Goal: Task Accomplishment & Management: Use online tool/utility

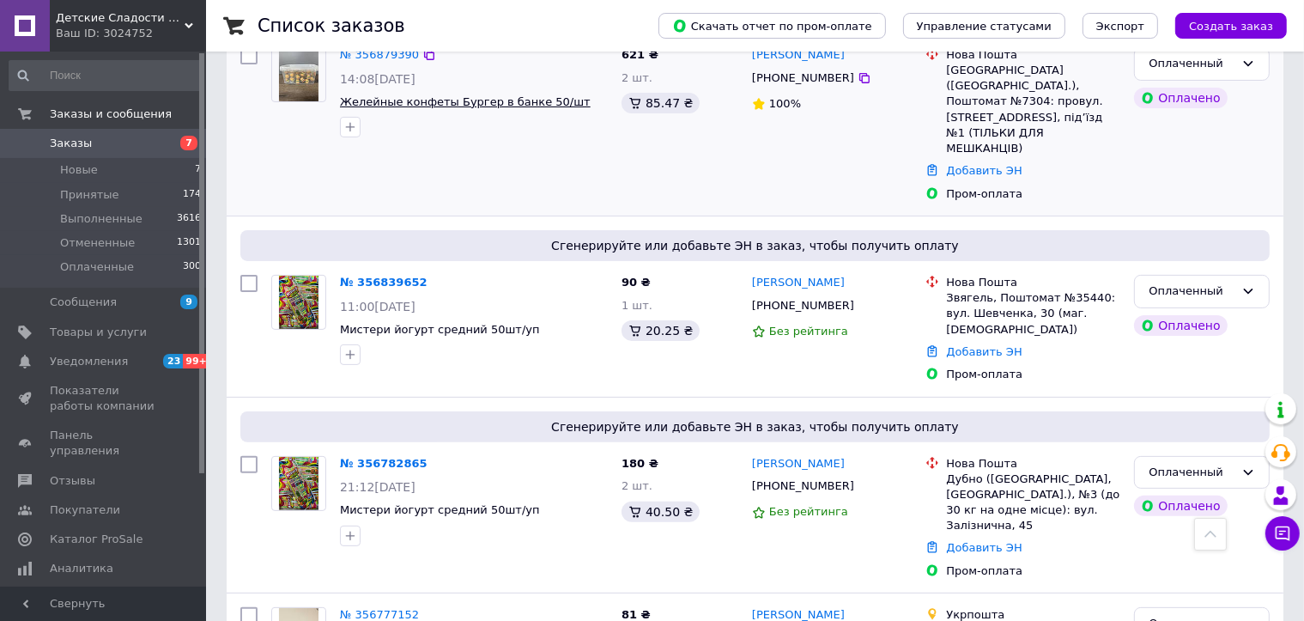
scroll to position [429, 0]
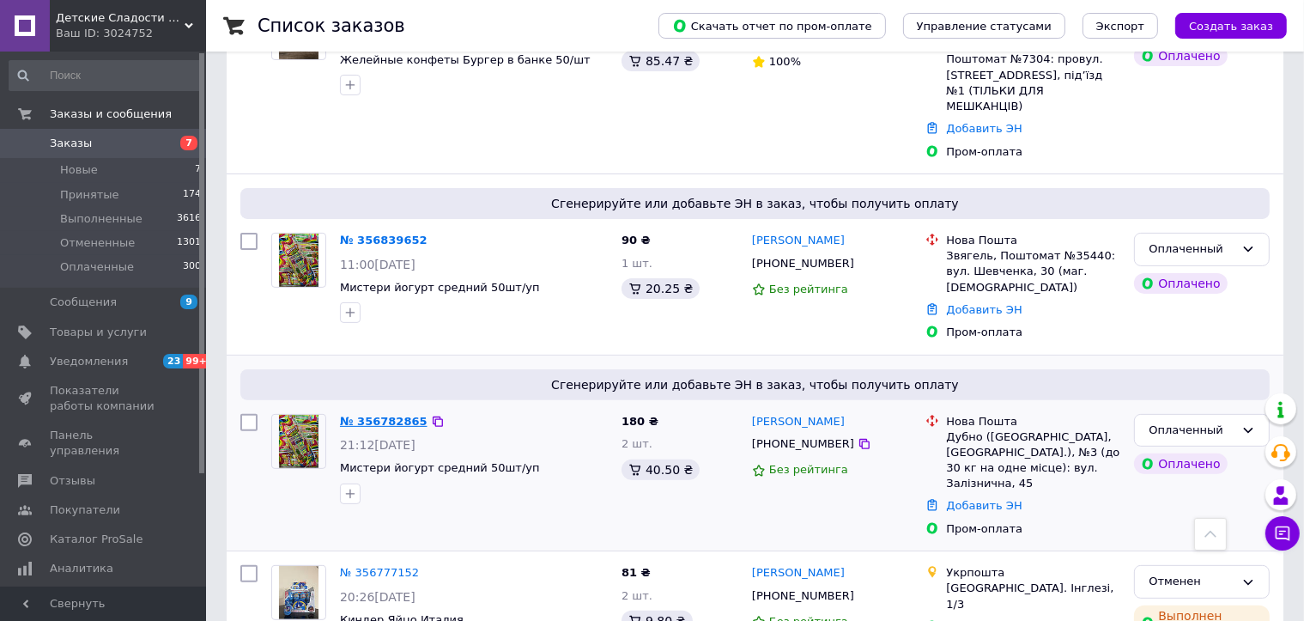
click at [358, 415] on link "№ 356782865" at bounding box center [384, 421] width 88 height 13
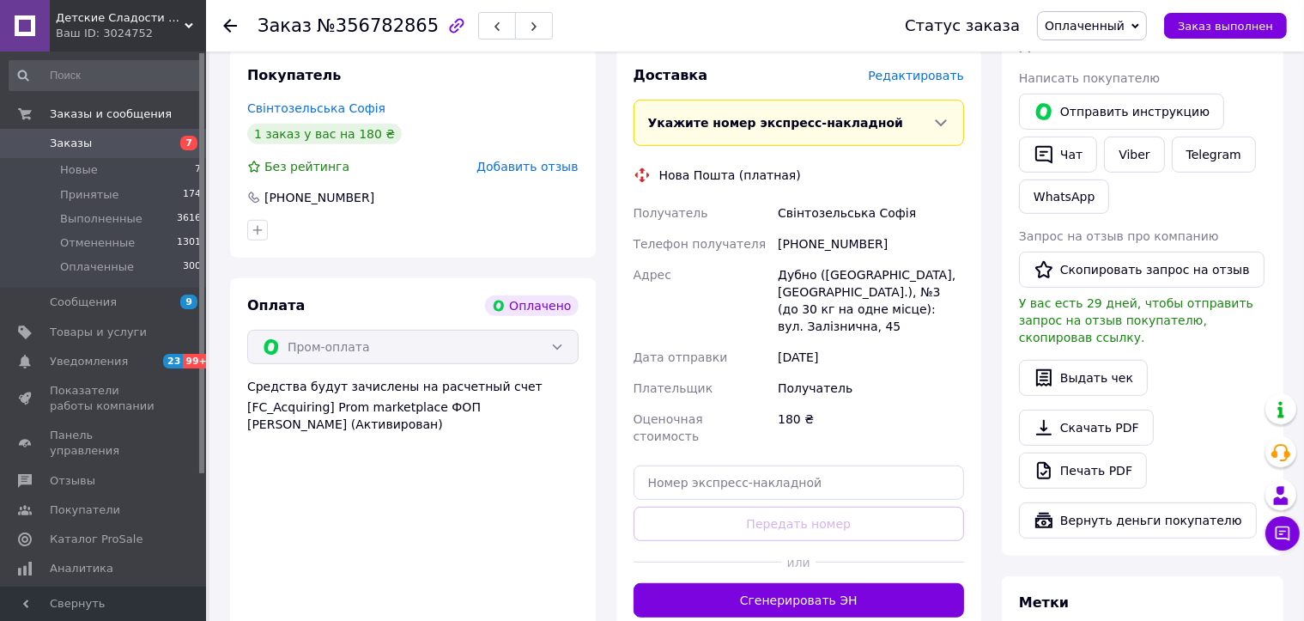
scroll to position [944, 0]
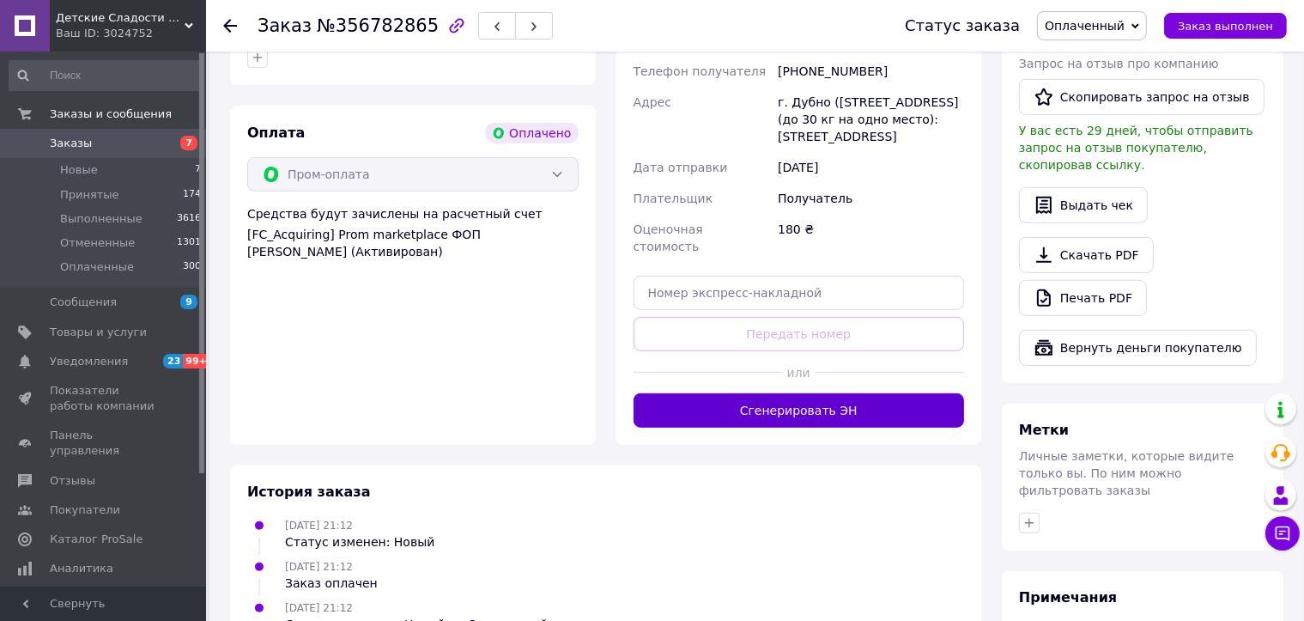
click at [752, 397] on button "Сгенерировать ЭН" at bounding box center [799, 410] width 331 height 34
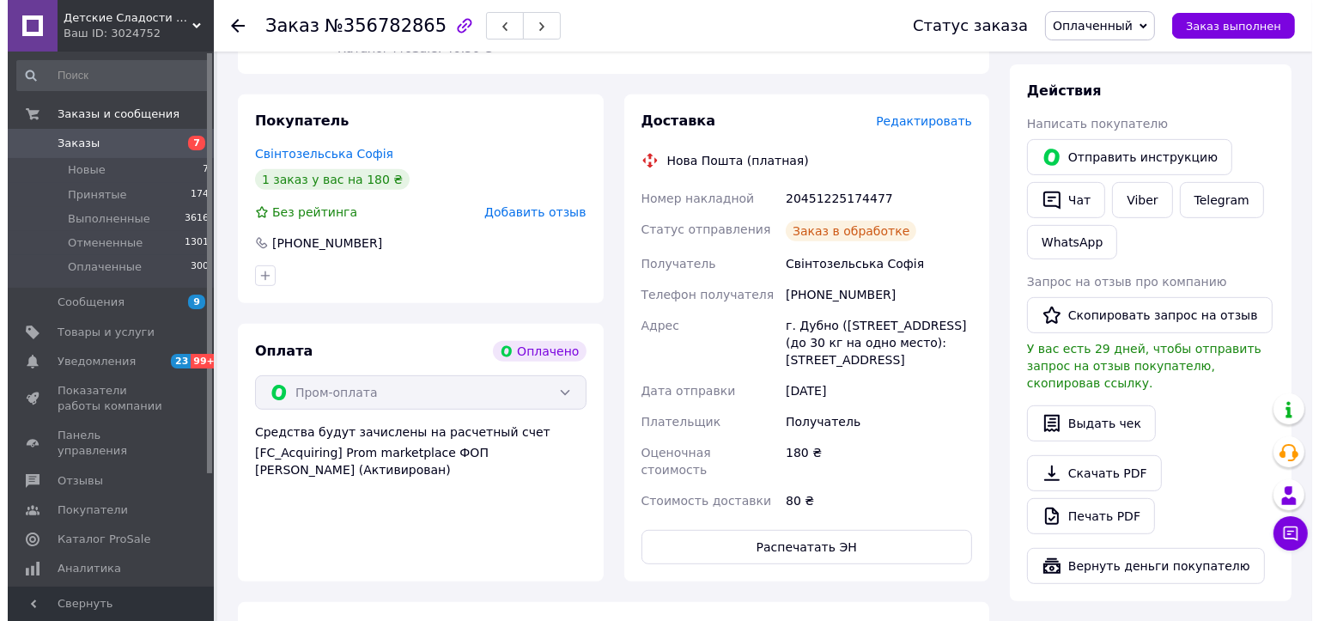
scroll to position [601, 0]
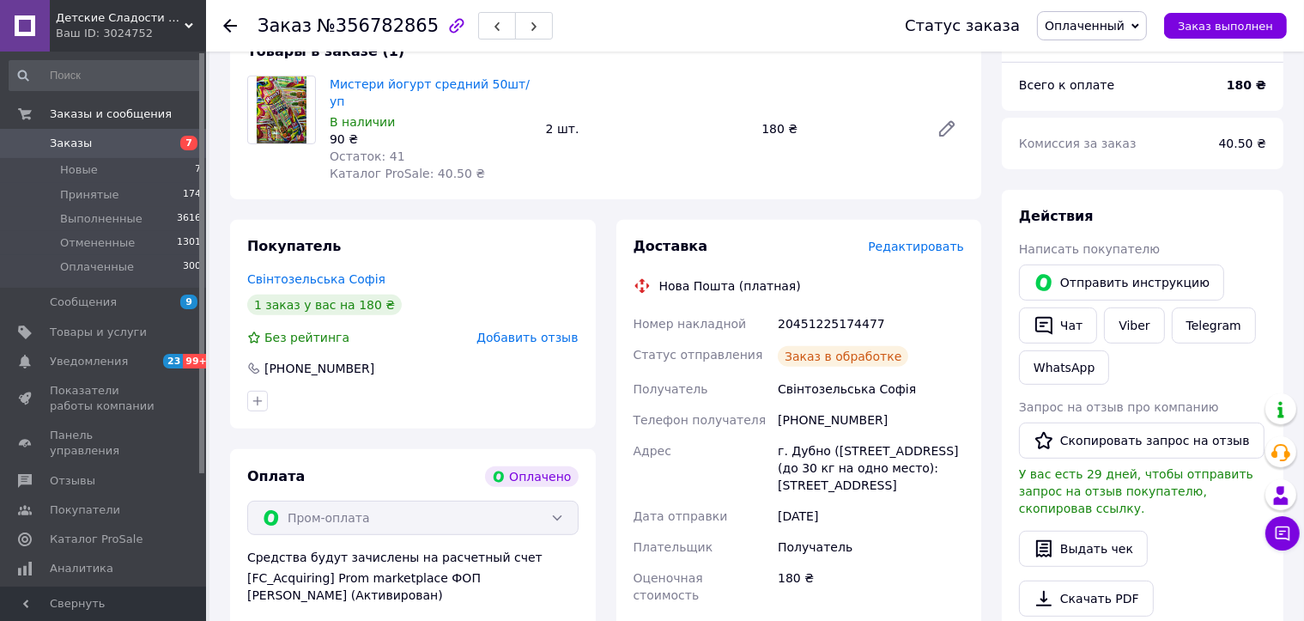
click at [954, 240] on span "Редактировать" at bounding box center [916, 247] width 96 height 14
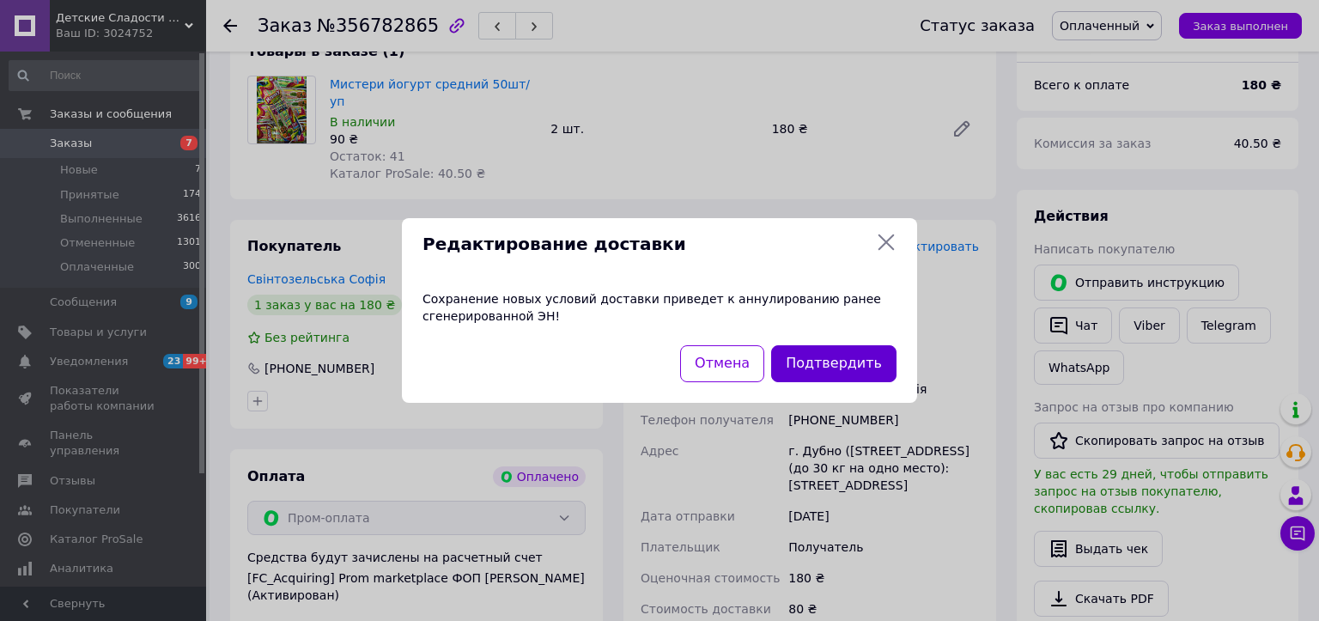
click at [806, 365] on button "Подтвердить" at bounding box center [833, 363] width 125 height 37
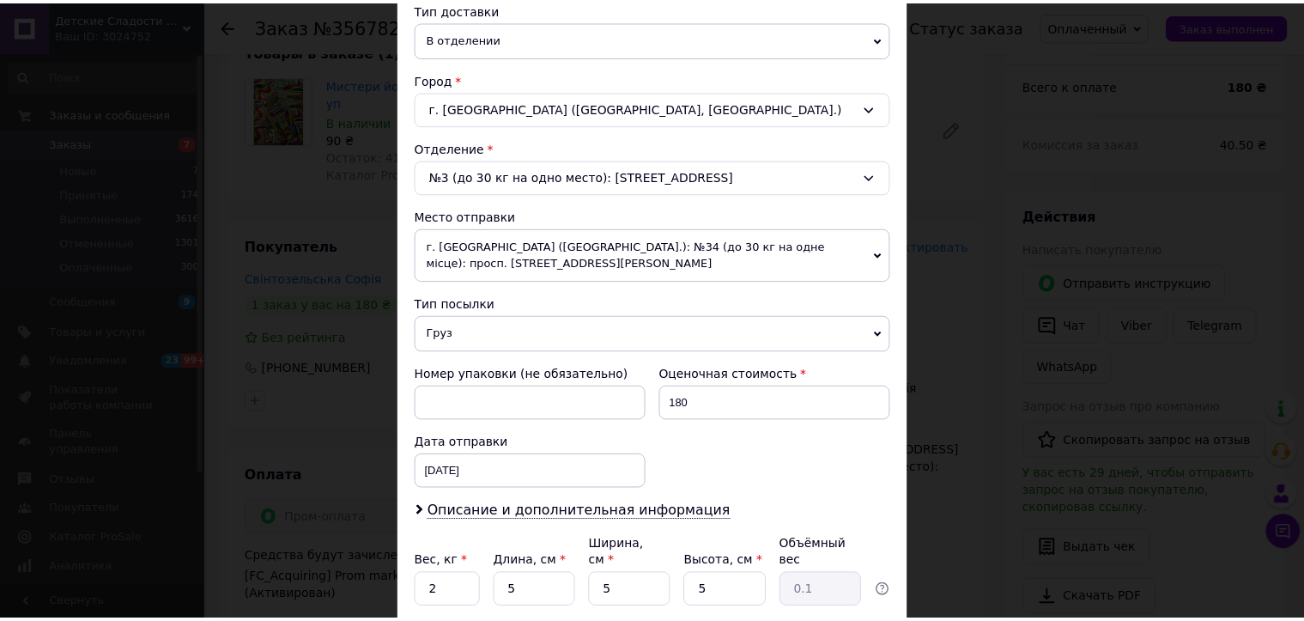
scroll to position [531, 0]
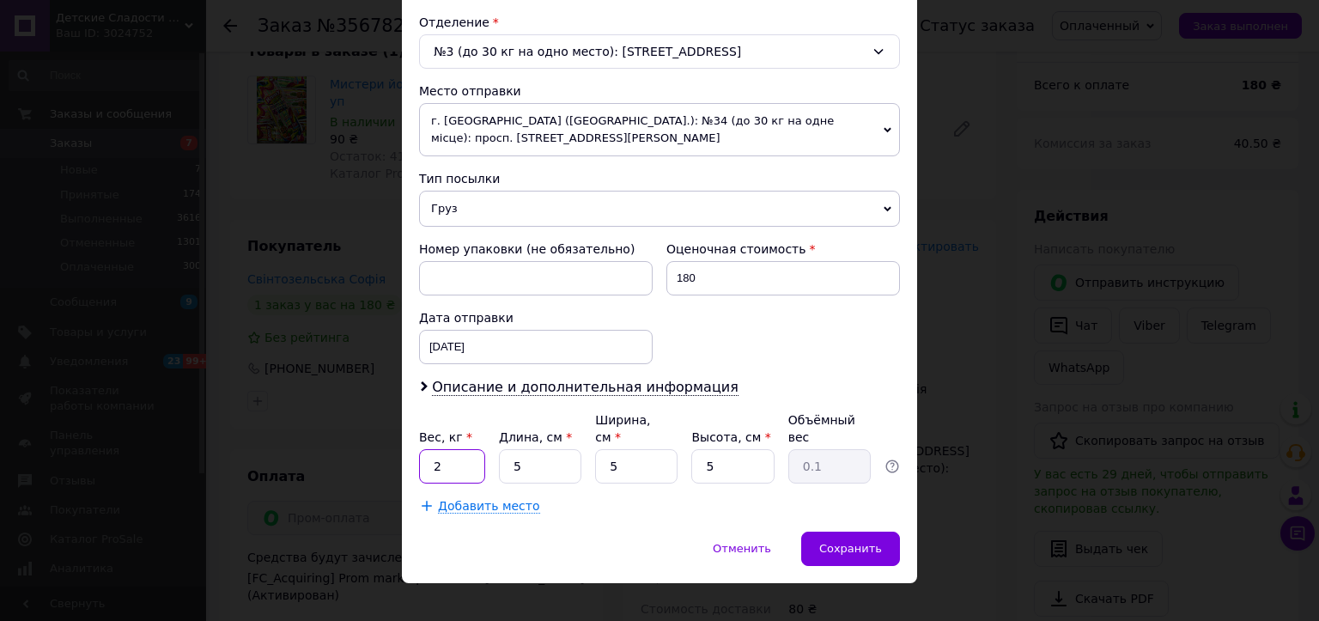
click at [457, 454] on input "2" at bounding box center [452, 466] width 66 height 34
type input "0"
type input "."
type input "0.474"
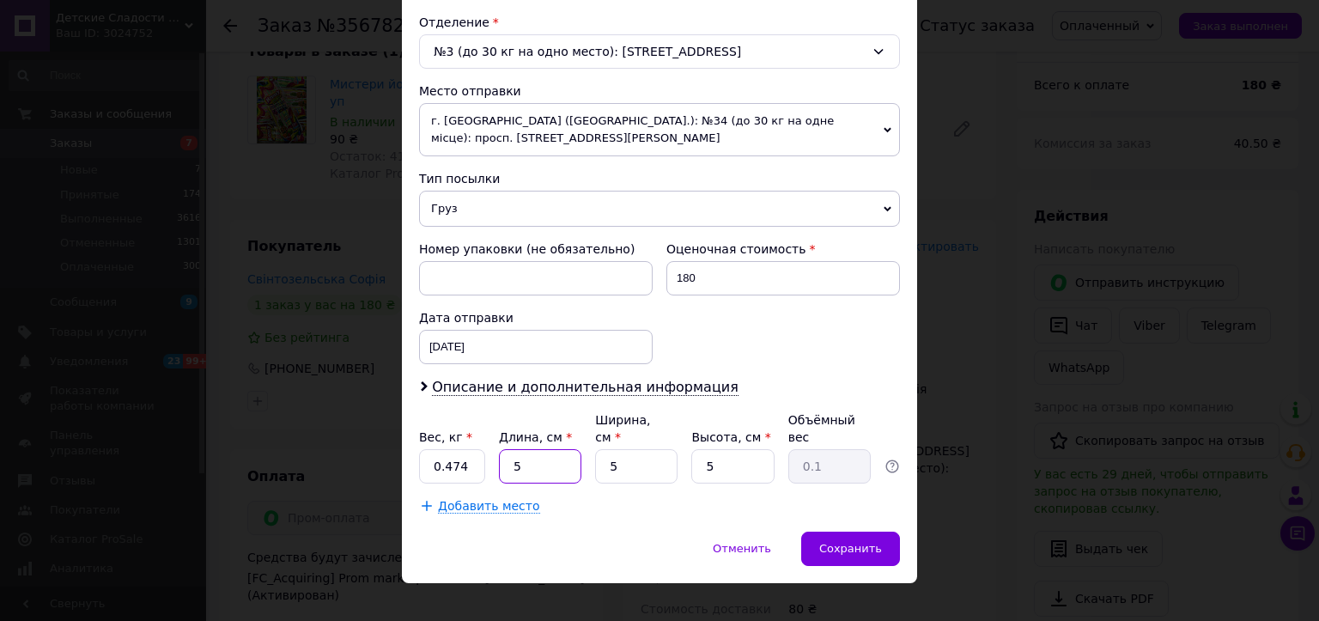
click at [529, 449] on input "5" at bounding box center [540, 466] width 82 height 34
type input "3"
type input "0.1"
type input "30"
type input "0.19"
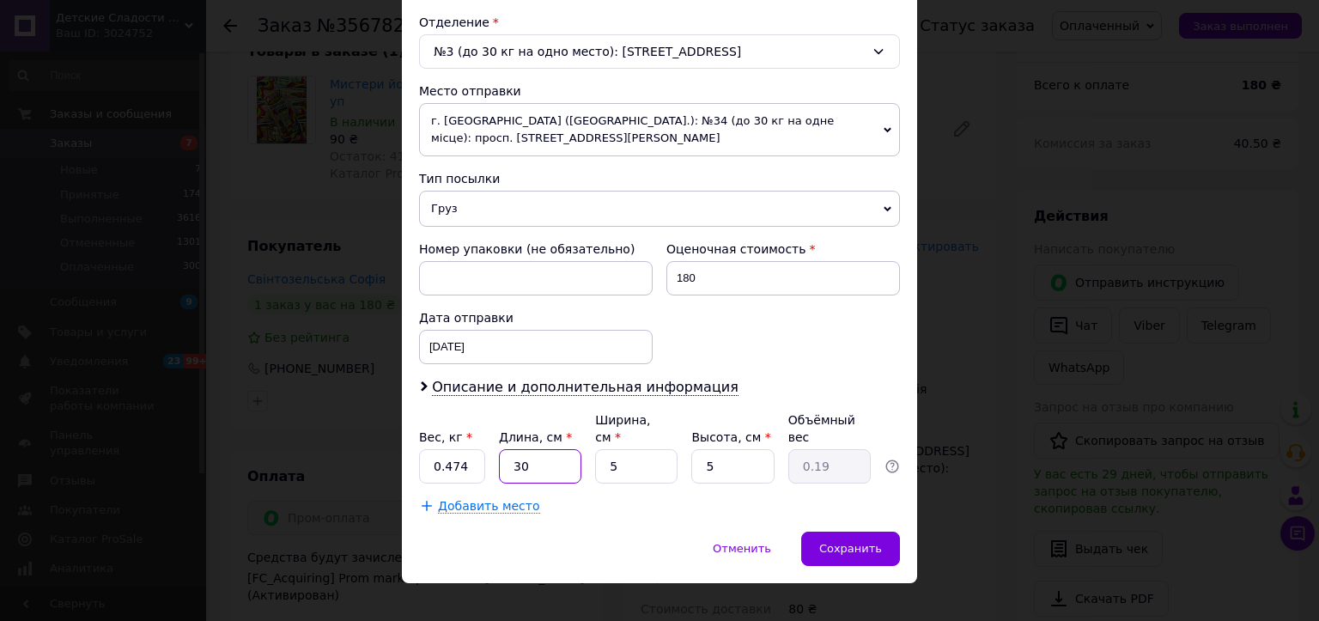
type input "30"
click at [613, 449] on input "5" at bounding box center [636, 466] width 82 height 34
type input "9"
type input "0.34"
type input "9"
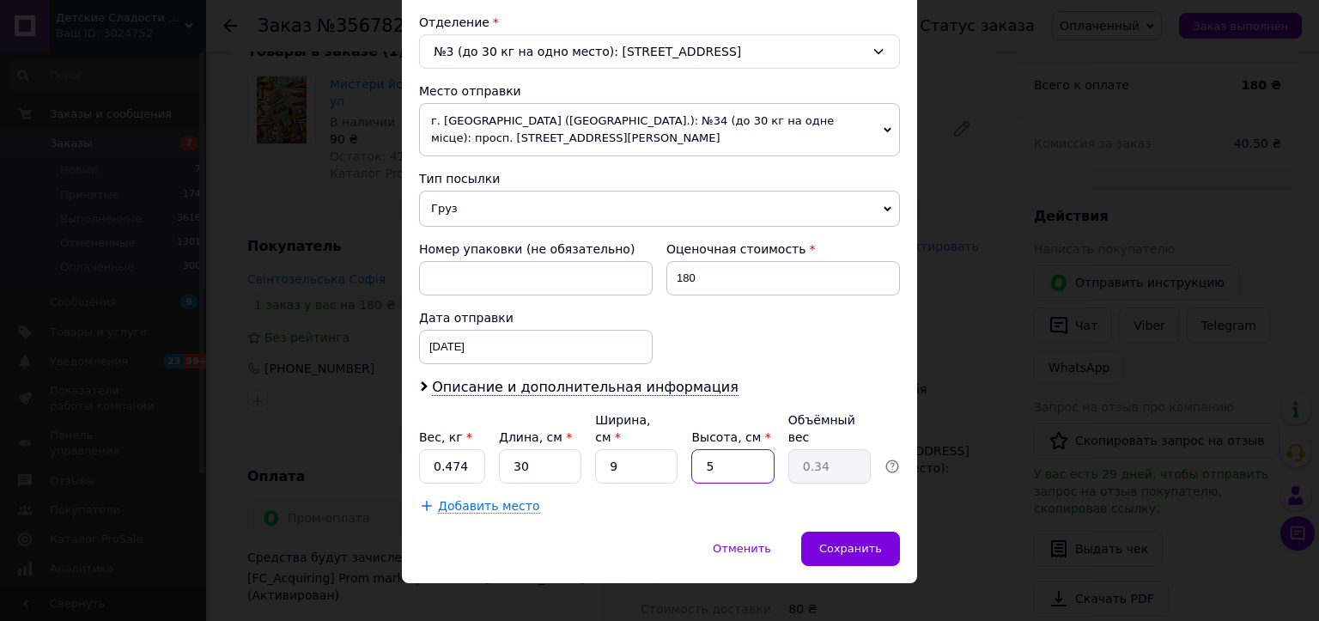
click at [736, 449] on input "5" at bounding box center [732, 466] width 82 height 34
type input "4"
type input "0.27"
type input "4"
click at [849, 542] on span "Сохранить" at bounding box center [850, 548] width 63 height 13
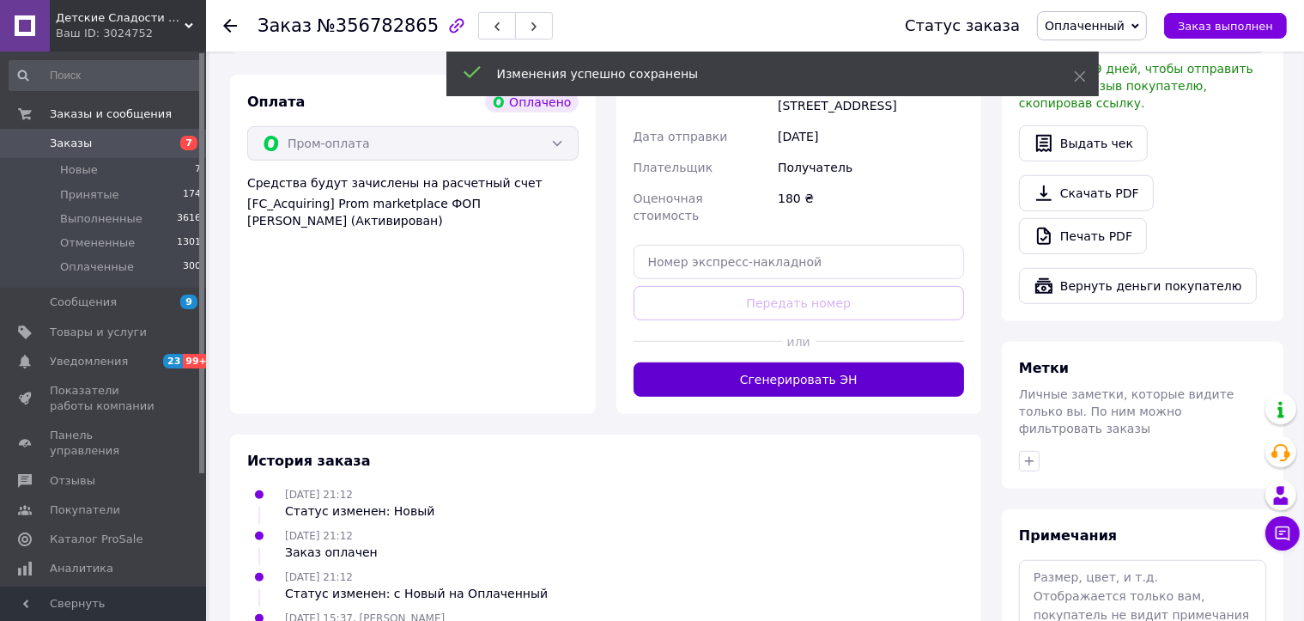
scroll to position [1030, 0]
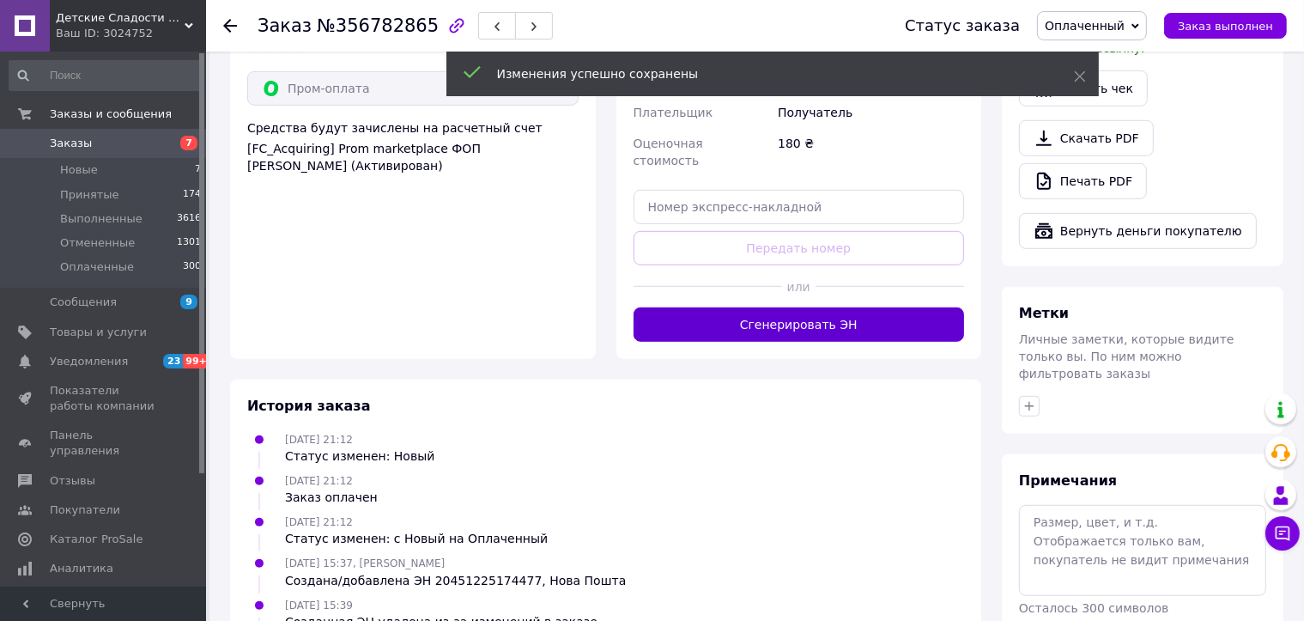
click at [769, 307] on button "Сгенерировать ЭН" at bounding box center [799, 324] width 331 height 34
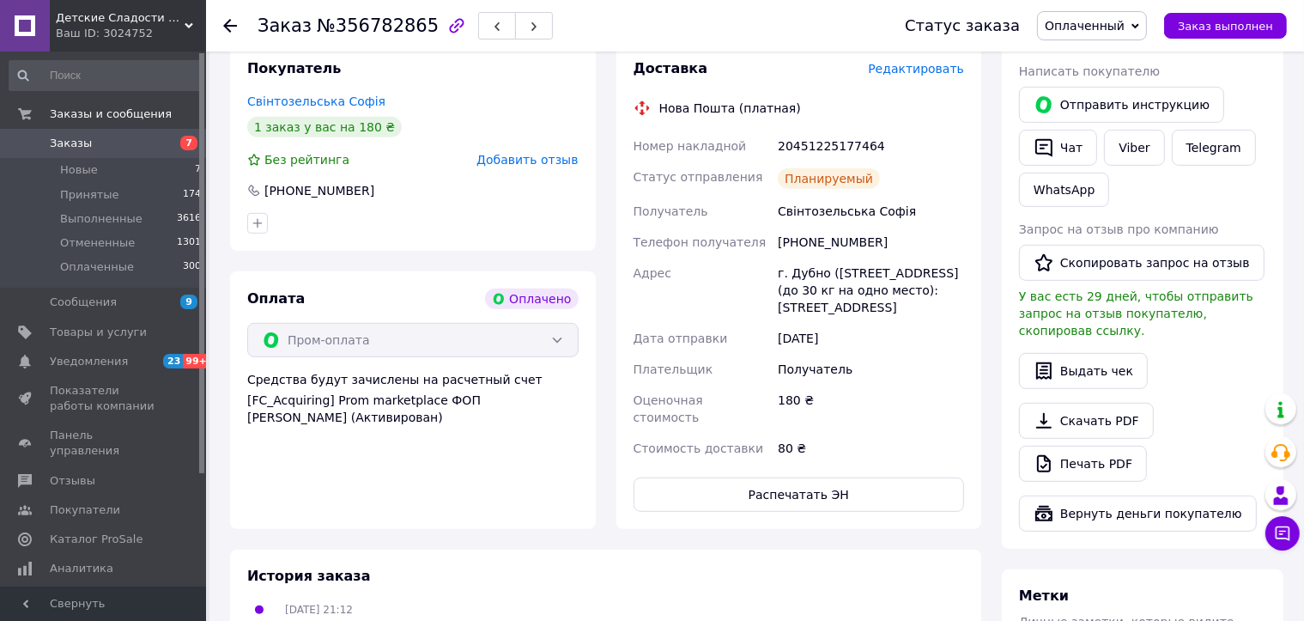
scroll to position [687, 0]
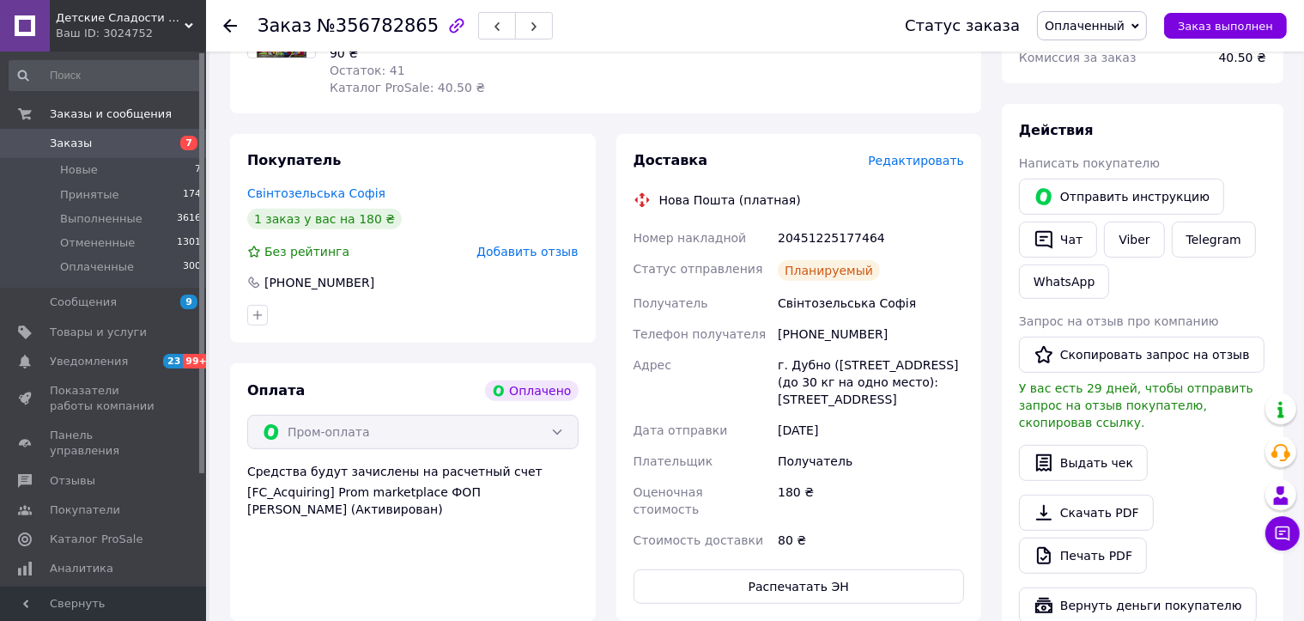
click at [227, 23] on icon at bounding box center [230, 26] width 14 height 14
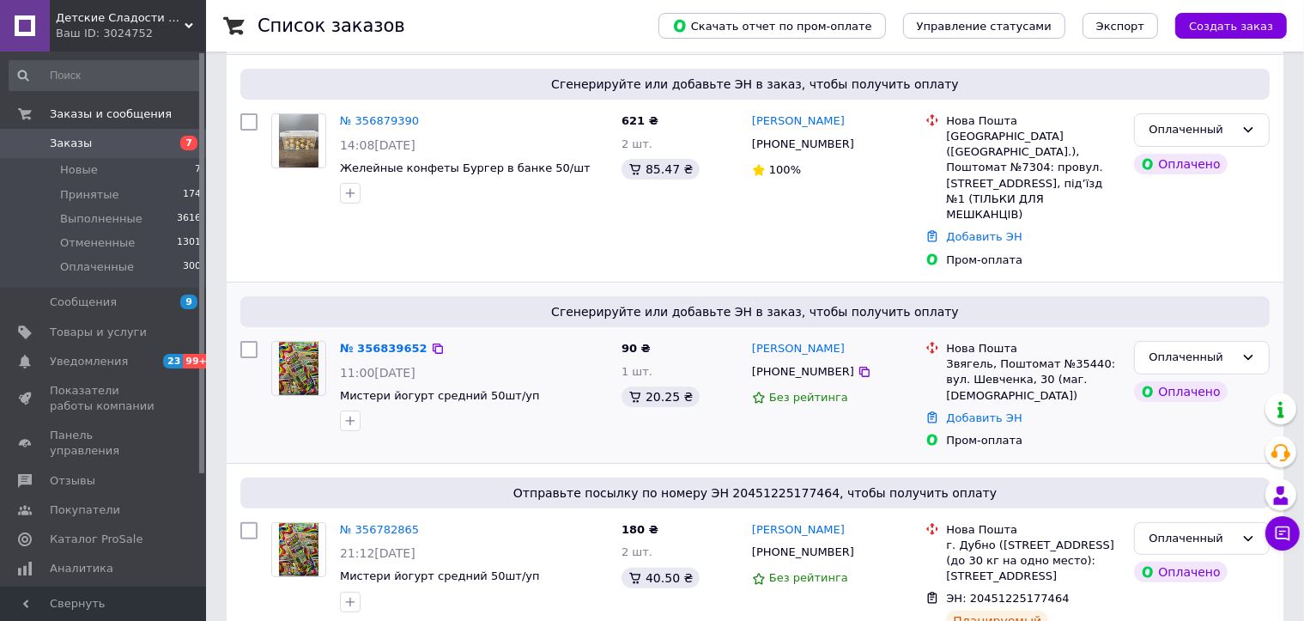
scroll to position [429, 0]
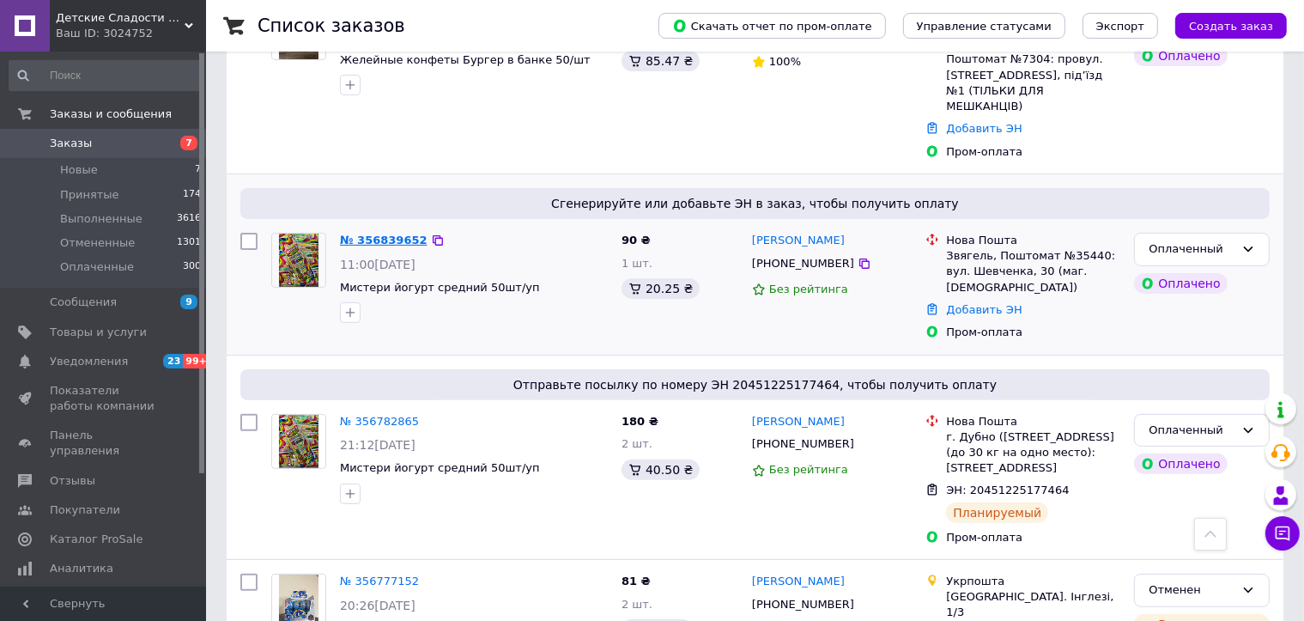
click at [397, 234] on link "№ 356839652" at bounding box center [384, 240] width 88 height 13
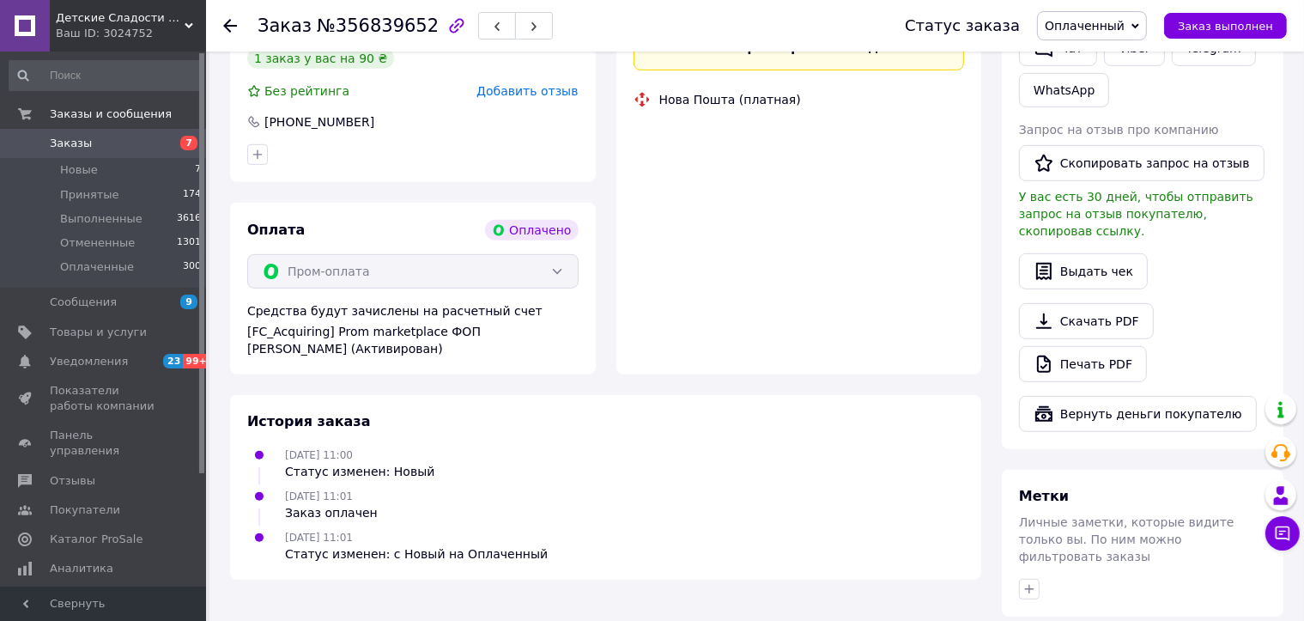
scroll to position [889, 0]
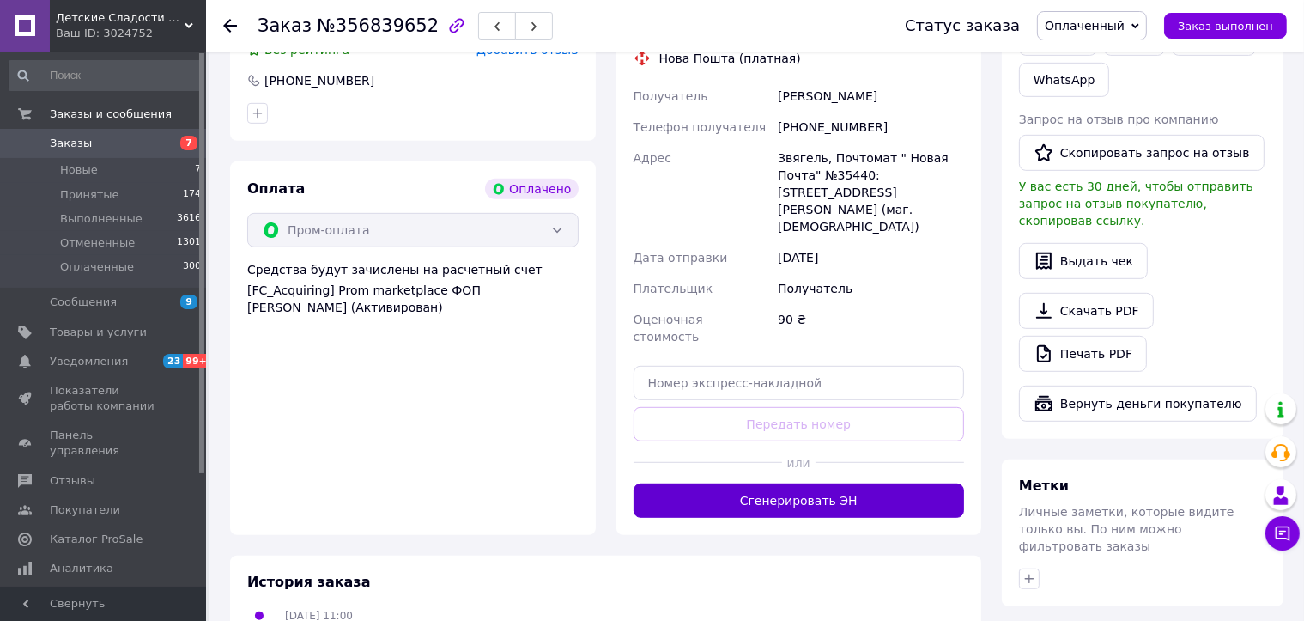
click at [740, 483] on button "Сгенерировать ЭН" at bounding box center [799, 500] width 331 height 34
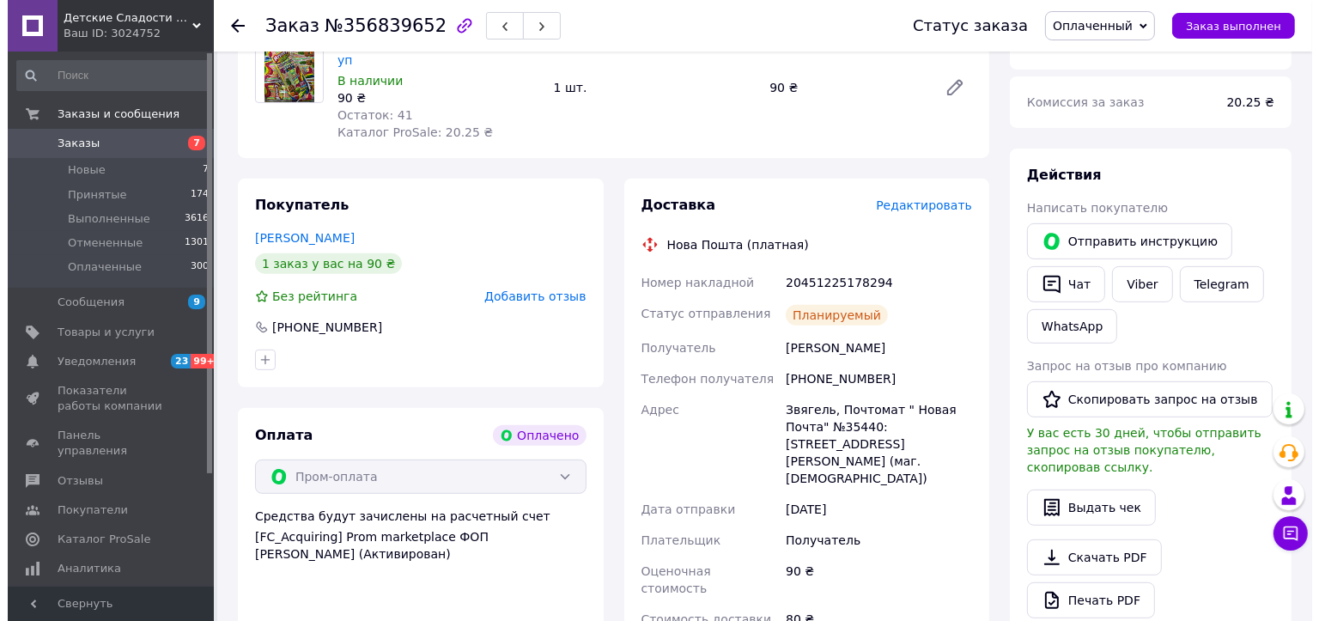
scroll to position [459, 0]
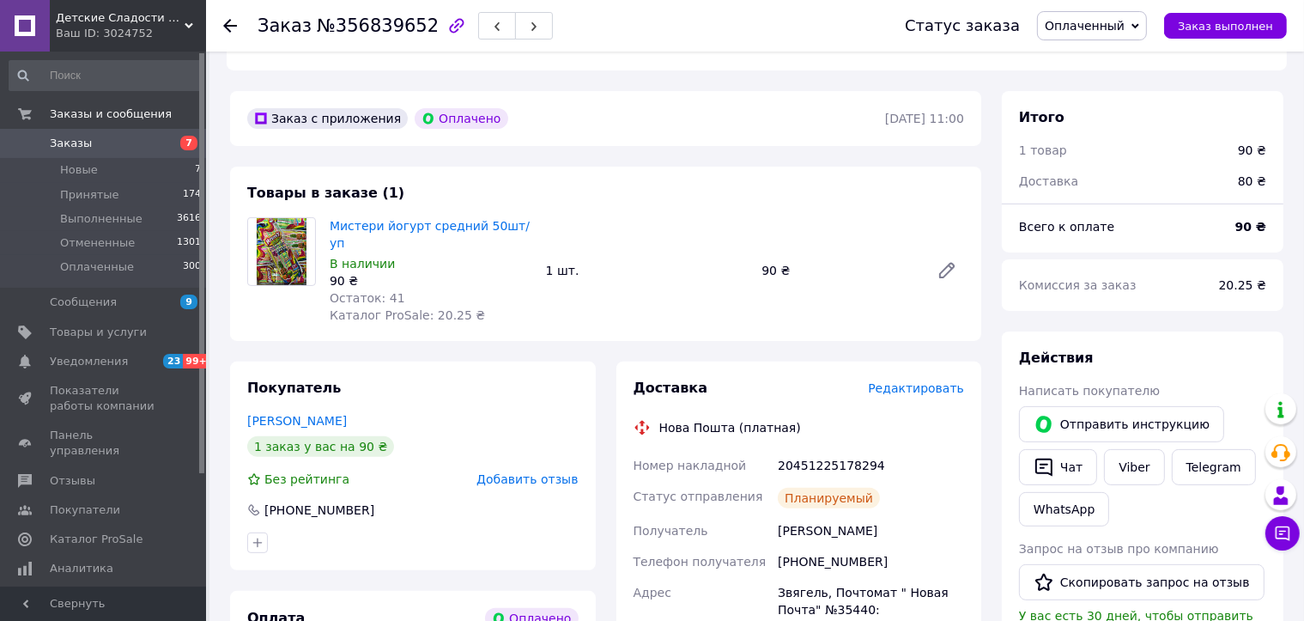
click at [902, 381] on span "Редактировать" at bounding box center [916, 388] width 96 height 14
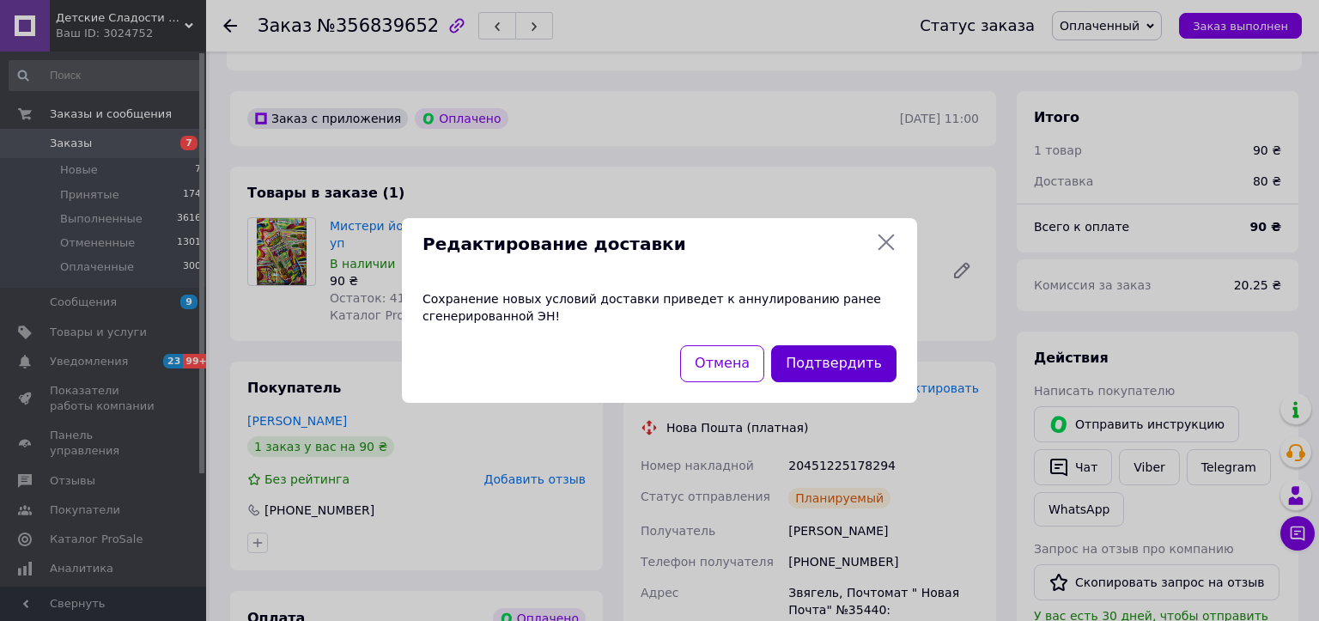
click at [834, 364] on button "Подтвердить" at bounding box center [833, 363] width 125 height 37
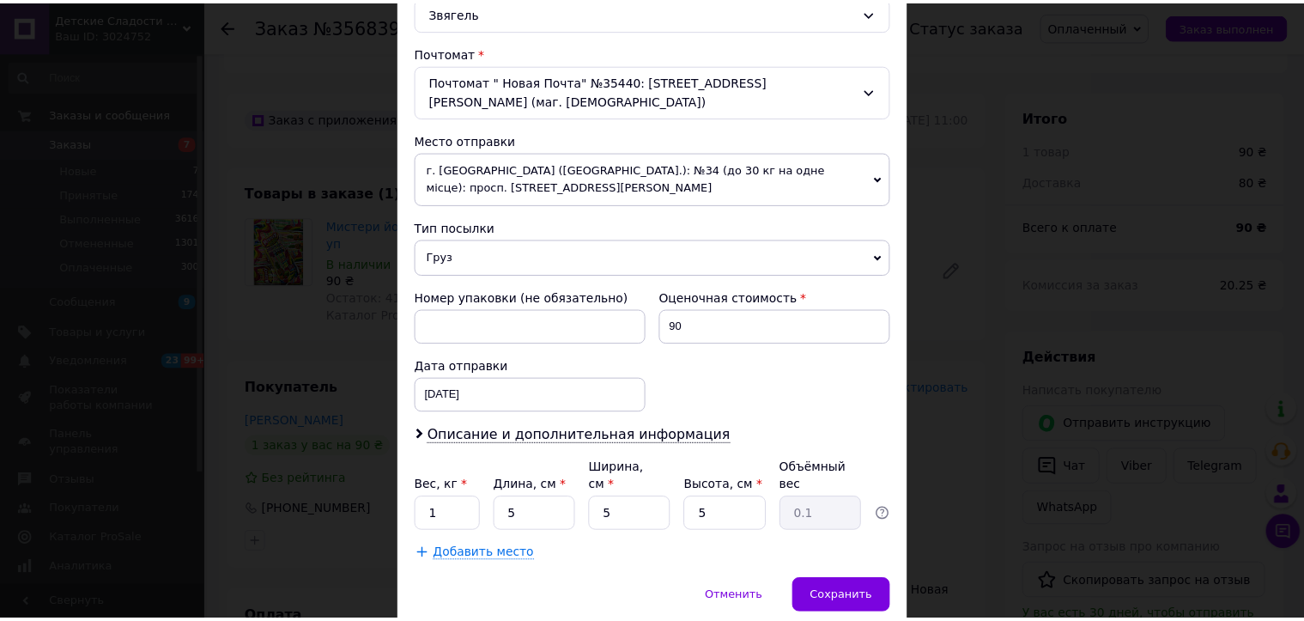
scroll to position [531, 0]
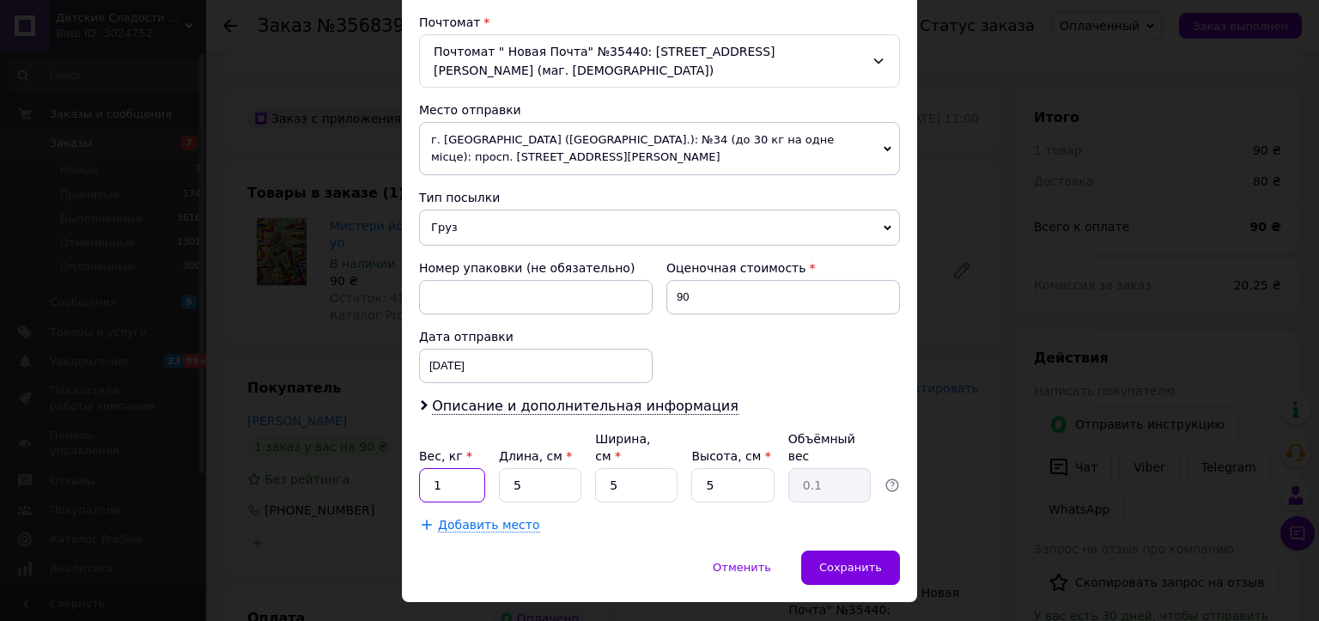
click at [479, 468] on input "1" at bounding box center [452, 485] width 66 height 34
type input "0.248"
click at [532, 468] on input "5" at bounding box center [540, 485] width 82 height 34
type input "3"
type input "0.1"
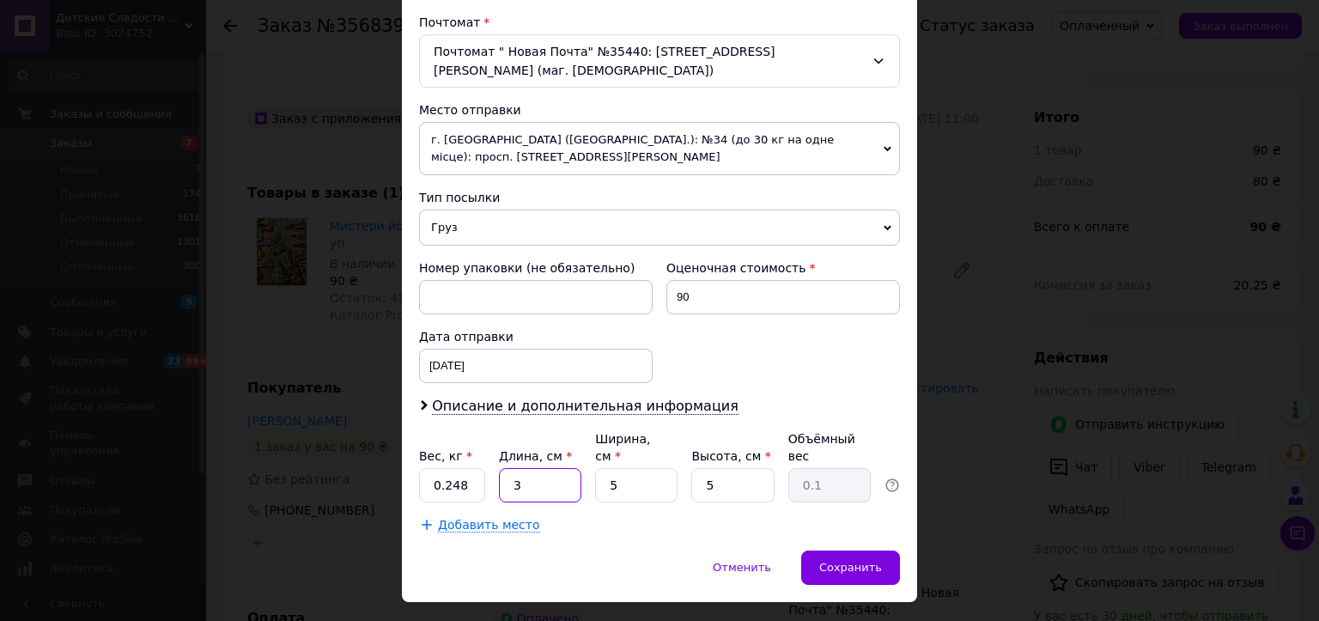
type input "30"
type input "0.19"
type input "30"
click at [628, 468] on input "5" at bounding box center [636, 485] width 82 height 34
type input "8"
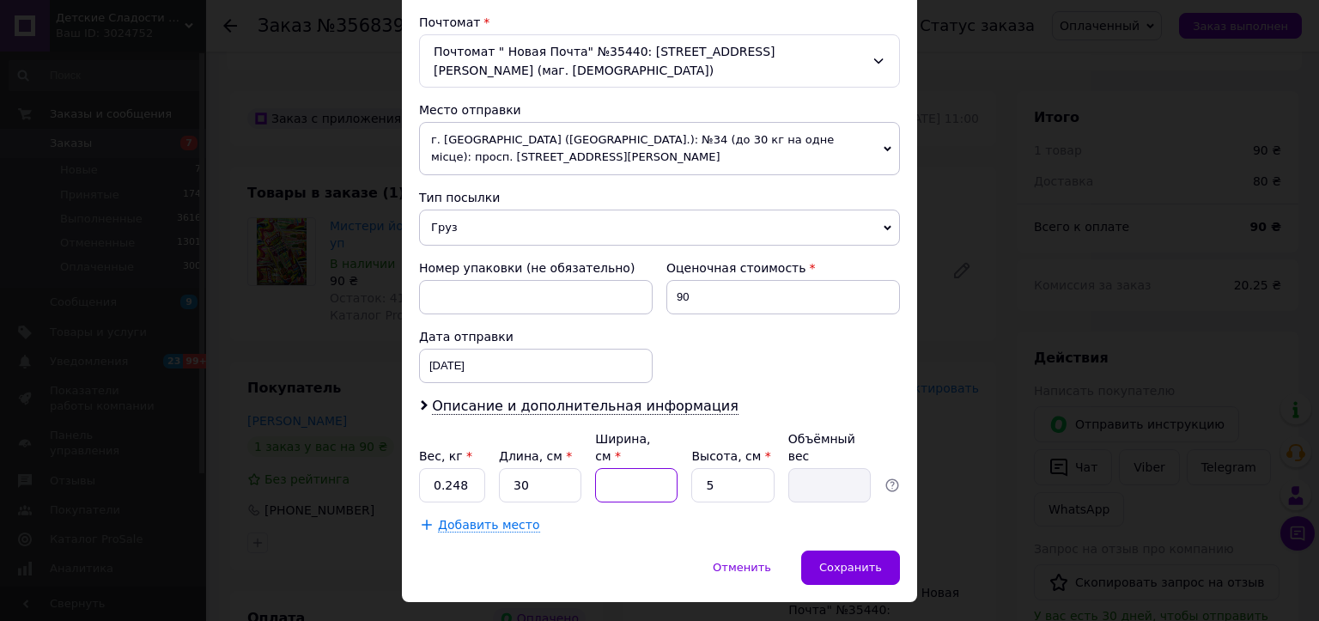
type input "0.3"
type input "8"
click at [724, 468] on input "5" at bounding box center [732, 485] width 82 height 34
type input "4"
type input "0.24"
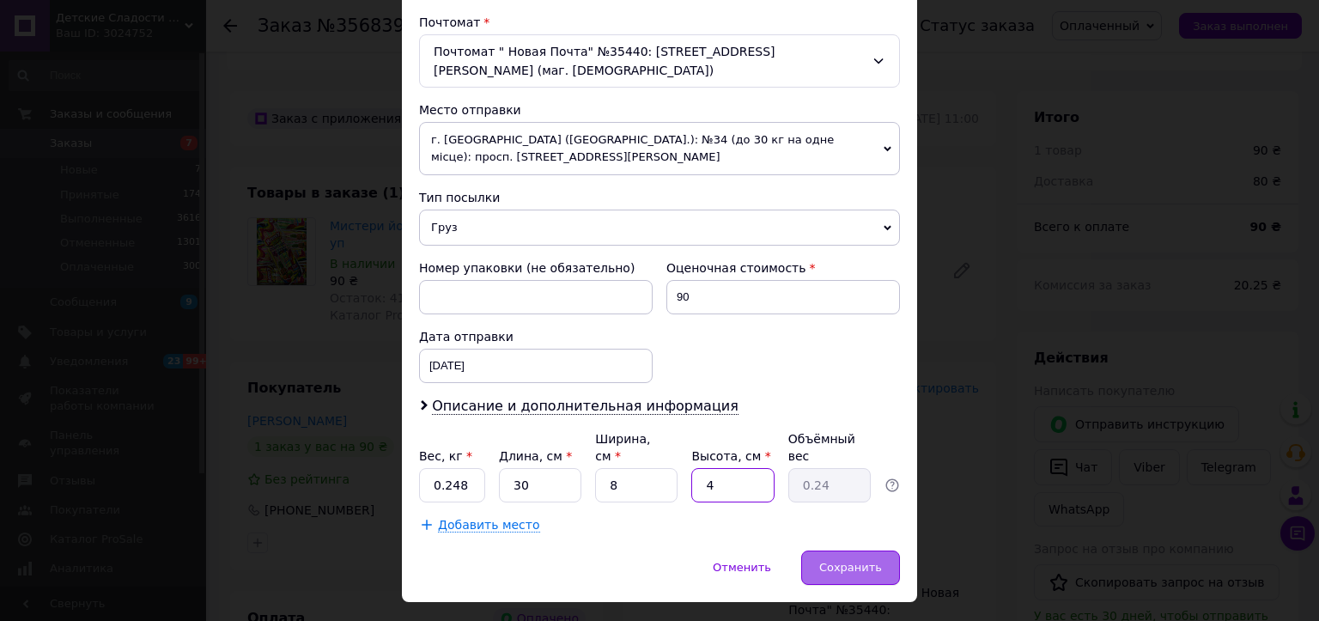
type input "4"
click at [838, 550] on div "Сохранить" at bounding box center [850, 567] width 99 height 34
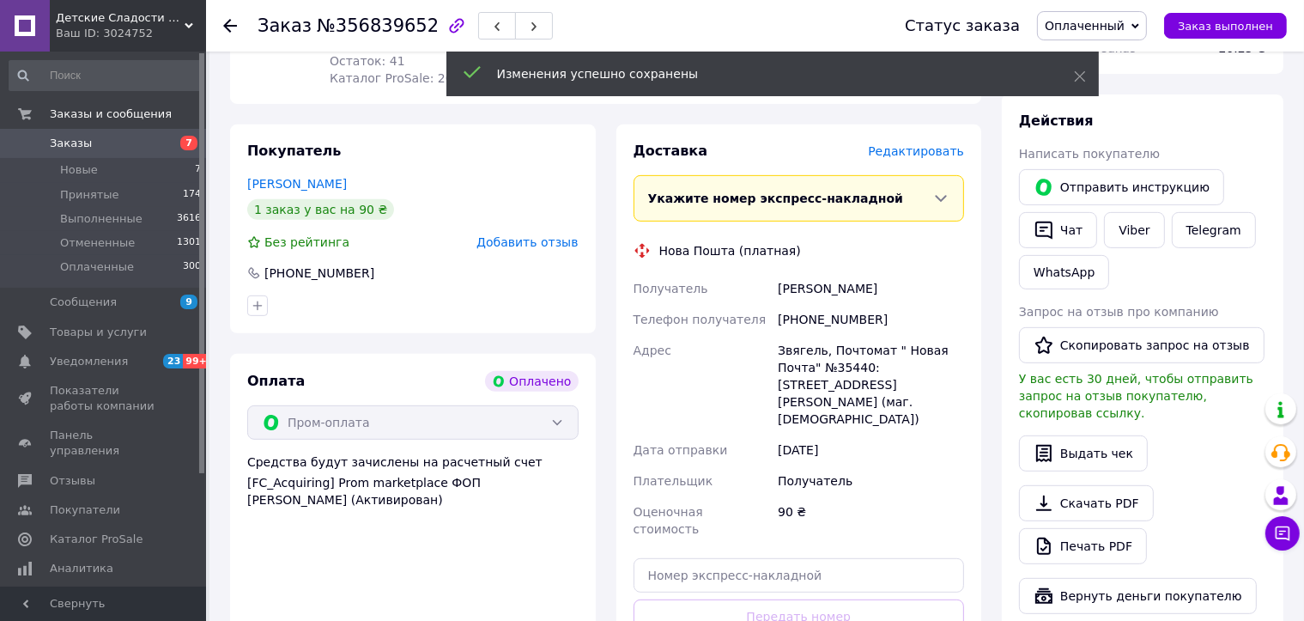
scroll to position [803, 0]
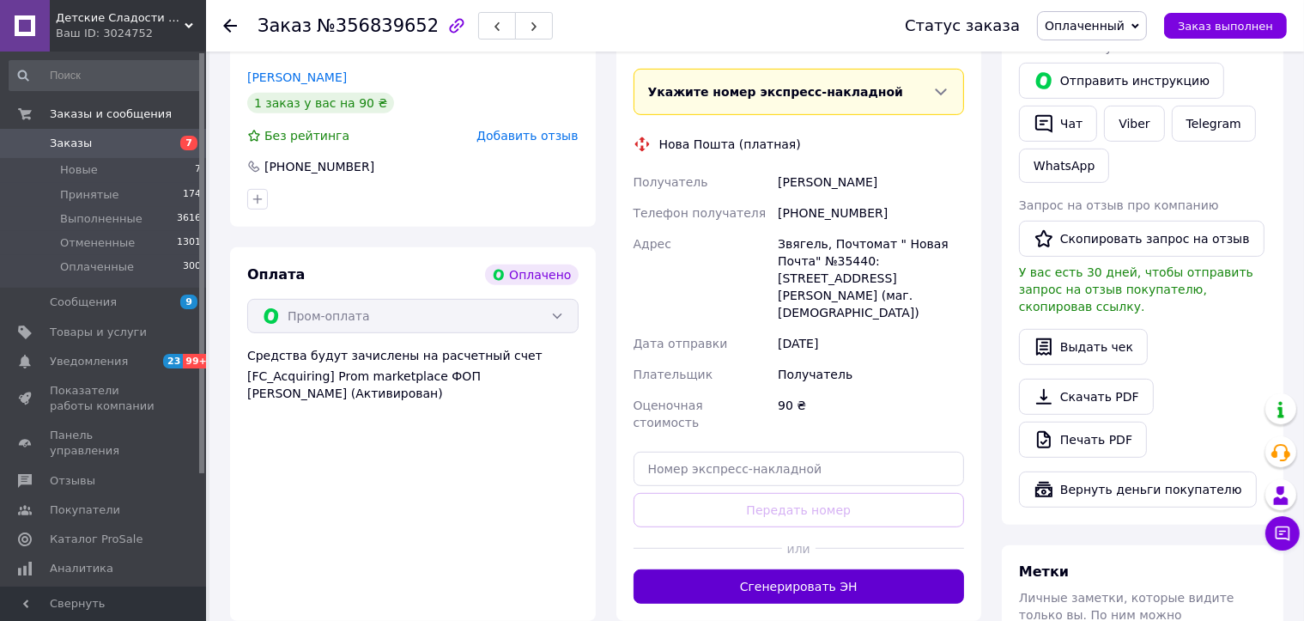
click at [832, 569] on button "Сгенерировать ЭН" at bounding box center [799, 586] width 331 height 34
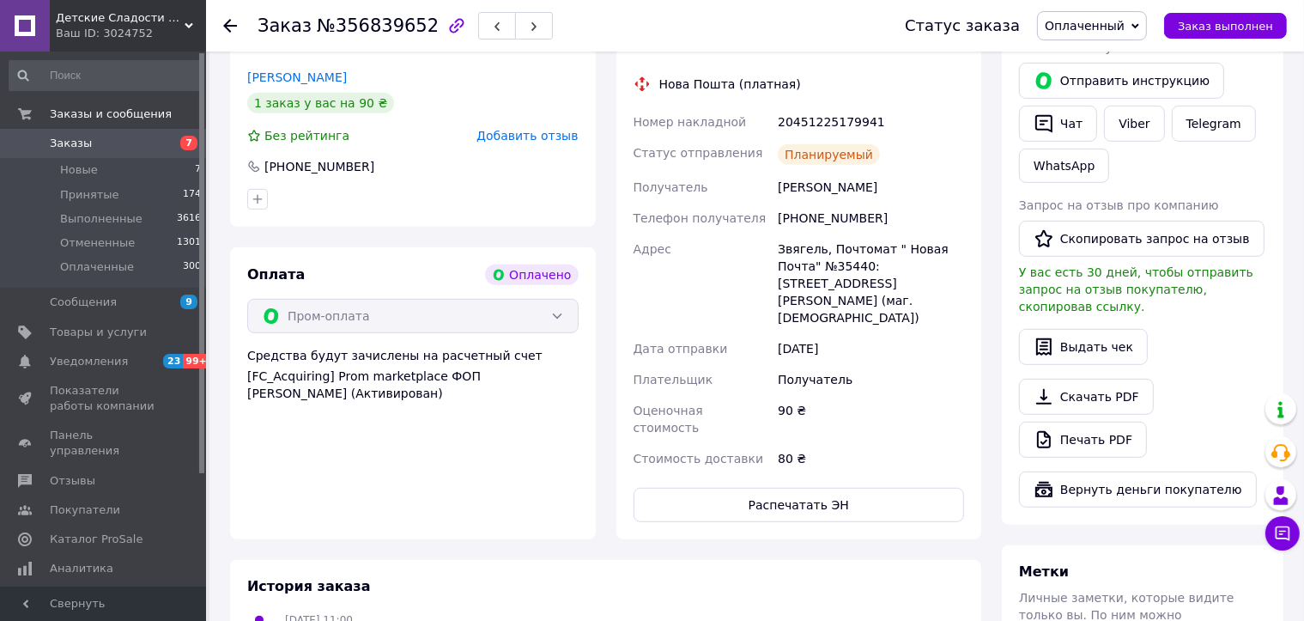
click at [237, 22] on div at bounding box center [240, 26] width 34 height 52
click at [222, 19] on div "Заказ №356839652 Статус заказа Оплаченный Принят Выполнен Отменен Заказ выполнен" at bounding box center [755, 26] width 1098 height 52
click at [229, 22] on icon at bounding box center [230, 26] width 14 height 14
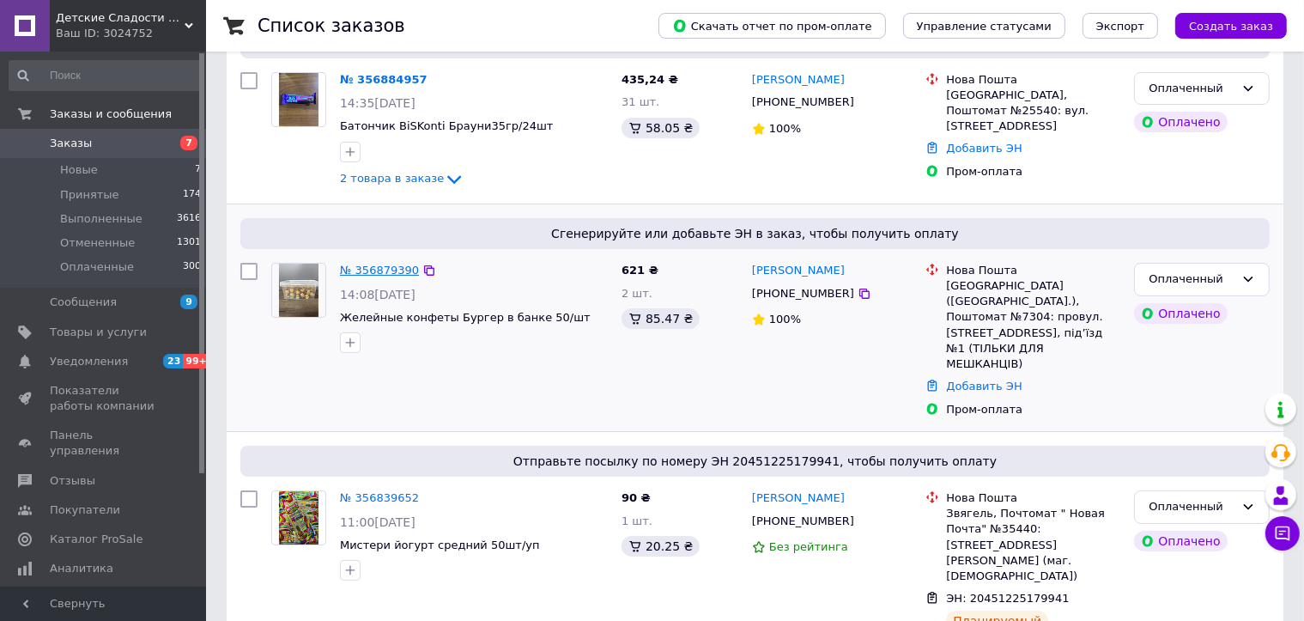
click at [366, 265] on link "№ 356879390" at bounding box center [379, 270] width 79 height 13
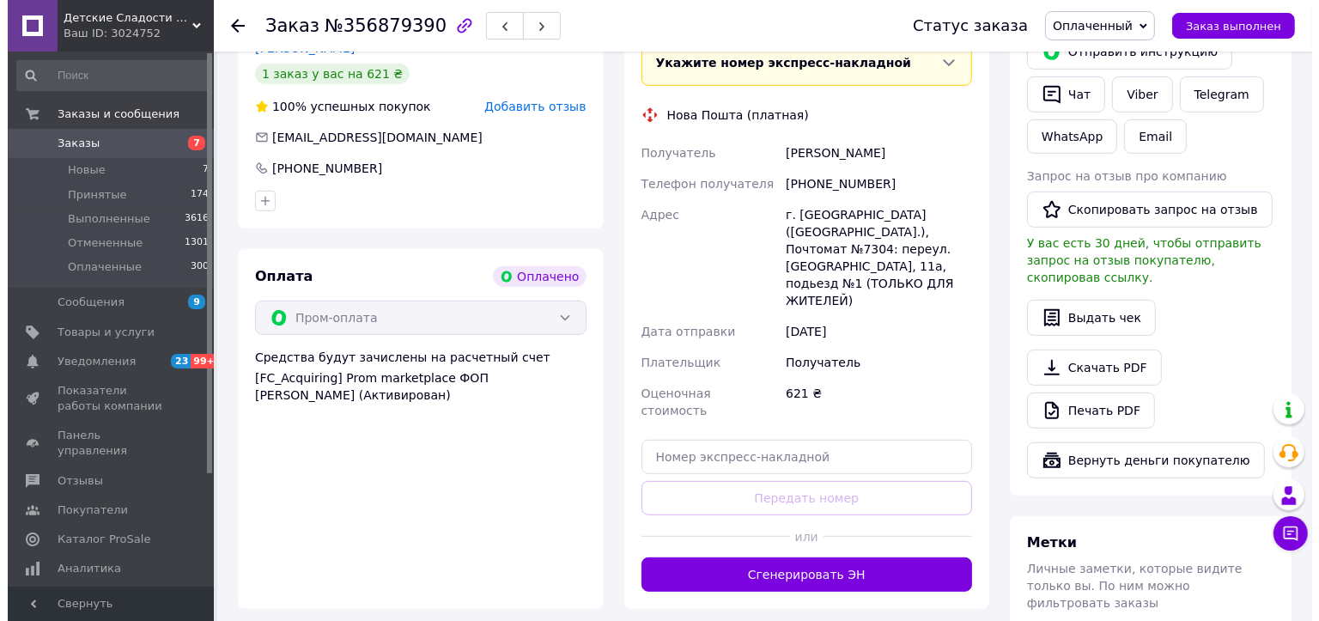
scroll to position [858, 0]
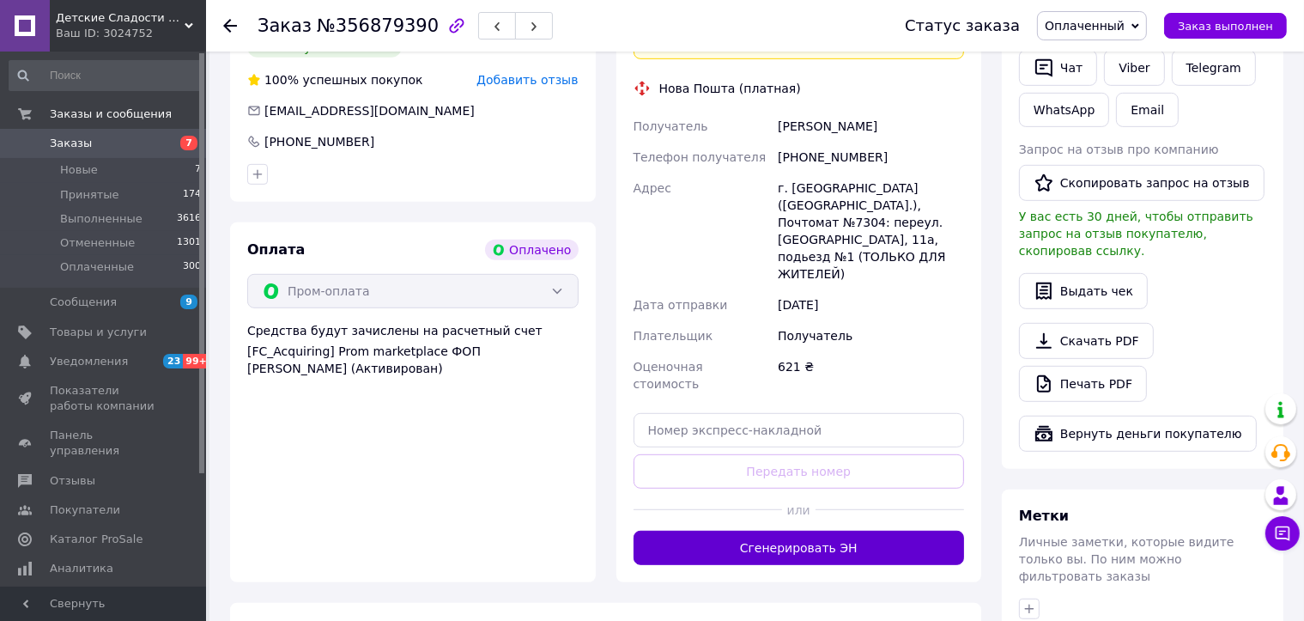
click at [800, 531] on button "Сгенерировать ЭН" at bounding box center [799, 548] width 331 height 34
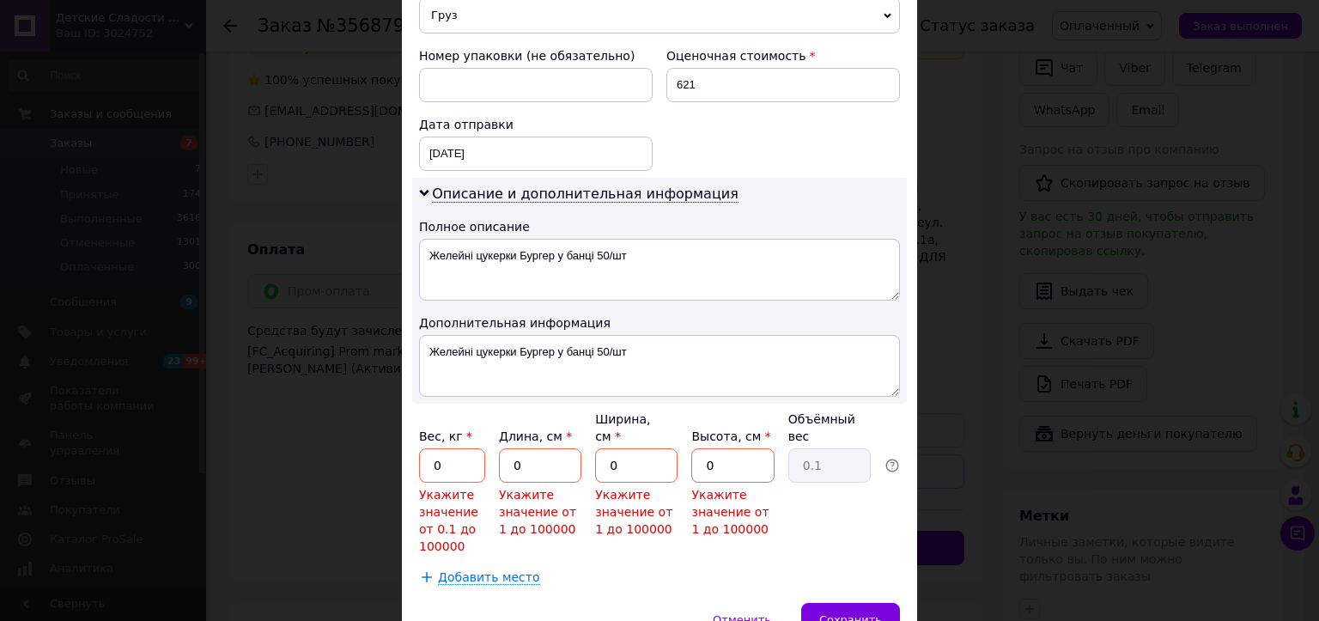
scroll to position [814, 0]
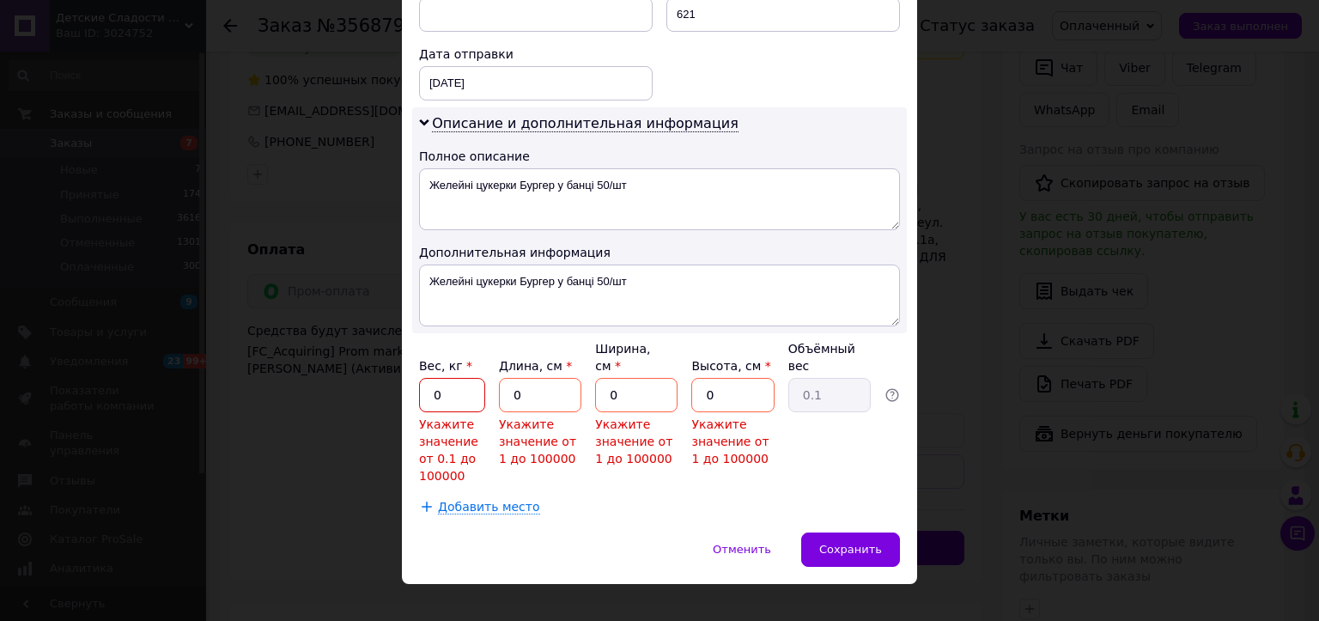
click at [469, 378] on input "0" at bounding box center [452, 395] width 66 height 34
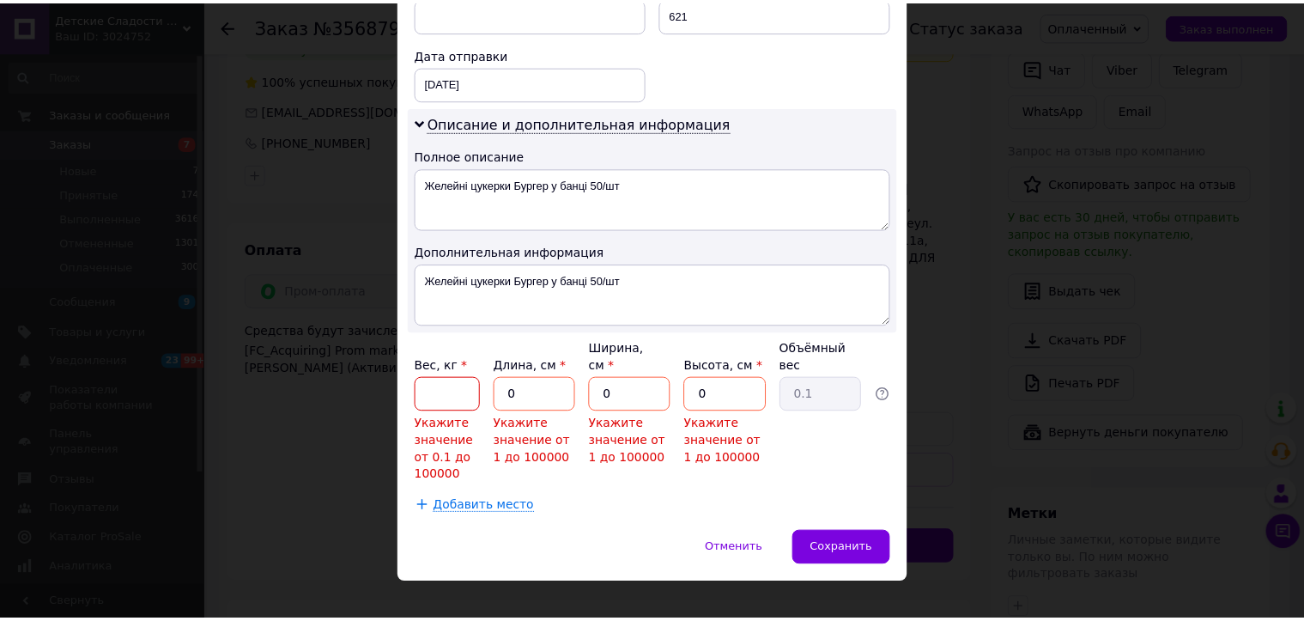
scroll to position [742, 0]
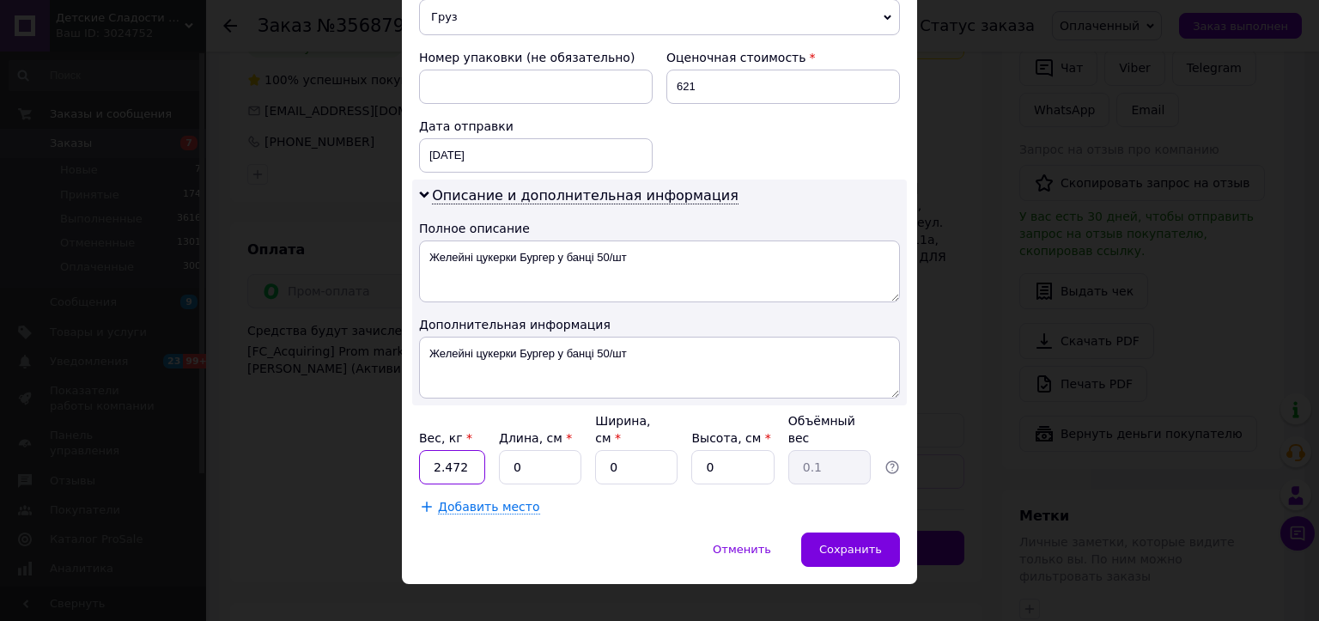
type input "2.472"
click at [550, 454] on input "0" at bounding box center [540, 467] width 82 height 34
type input "3"
type input "0.1"
type input "39"
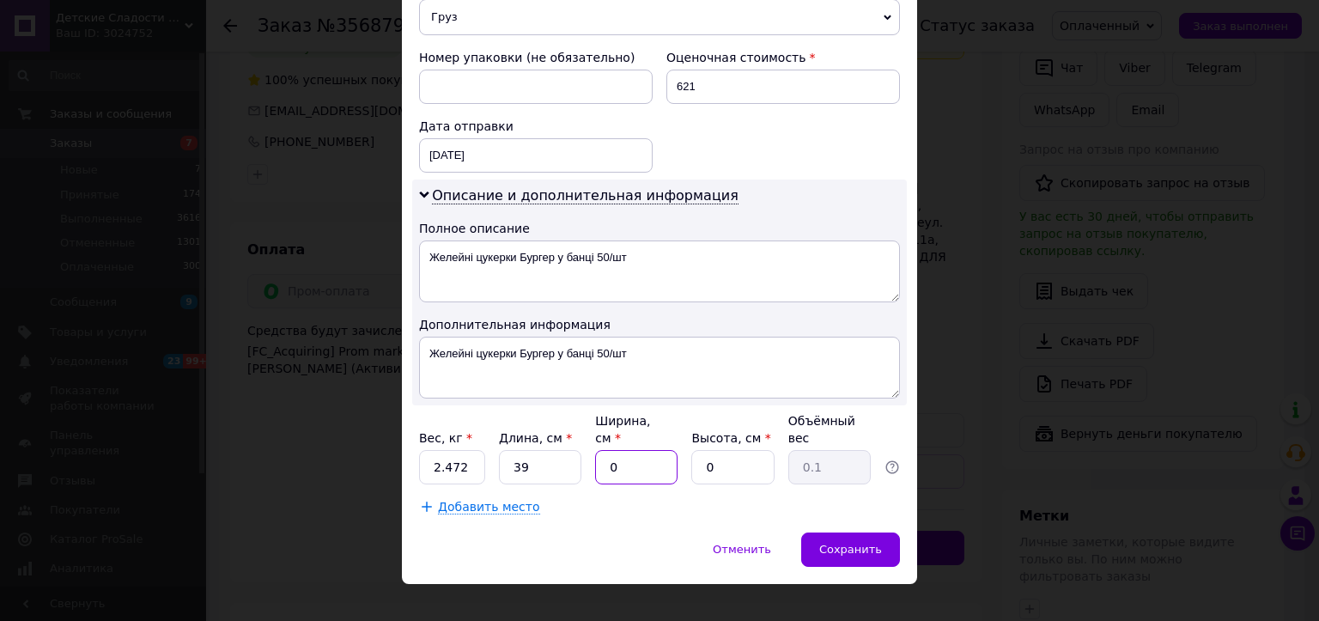
click at [634, 452] on input "0" at bounding box center [636, 467] width 82 height 34
type input "3"
type input "0.1"
type input "38"
click at [728, 450] on input "0" at bounding box center [732, 467] width 82 height 34
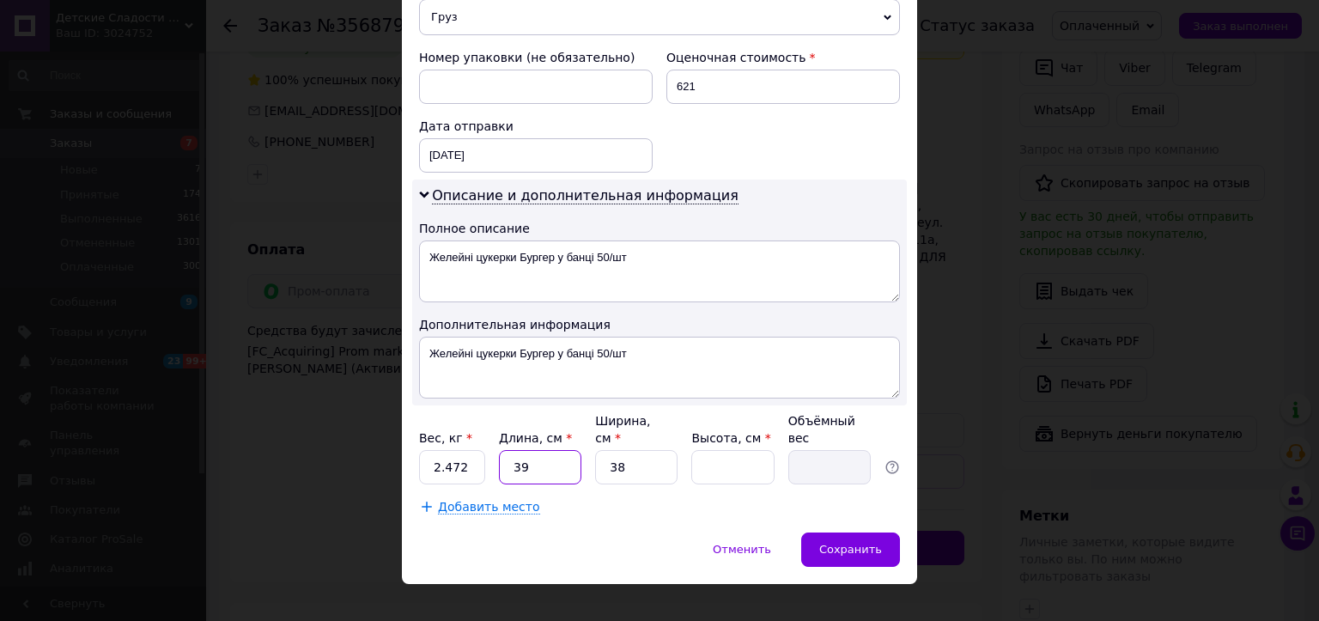
click at [542, 450] on input "39" at bounding box center [540, 467] width 82 height 34
click at [631, 450] on input "38" at bounding box center [636, 467] width 82 height 34
type input "3"
type input "25"
click at [715, 455] on input "Высота, см *" at bounding box center [732, 467] width 82 height 34
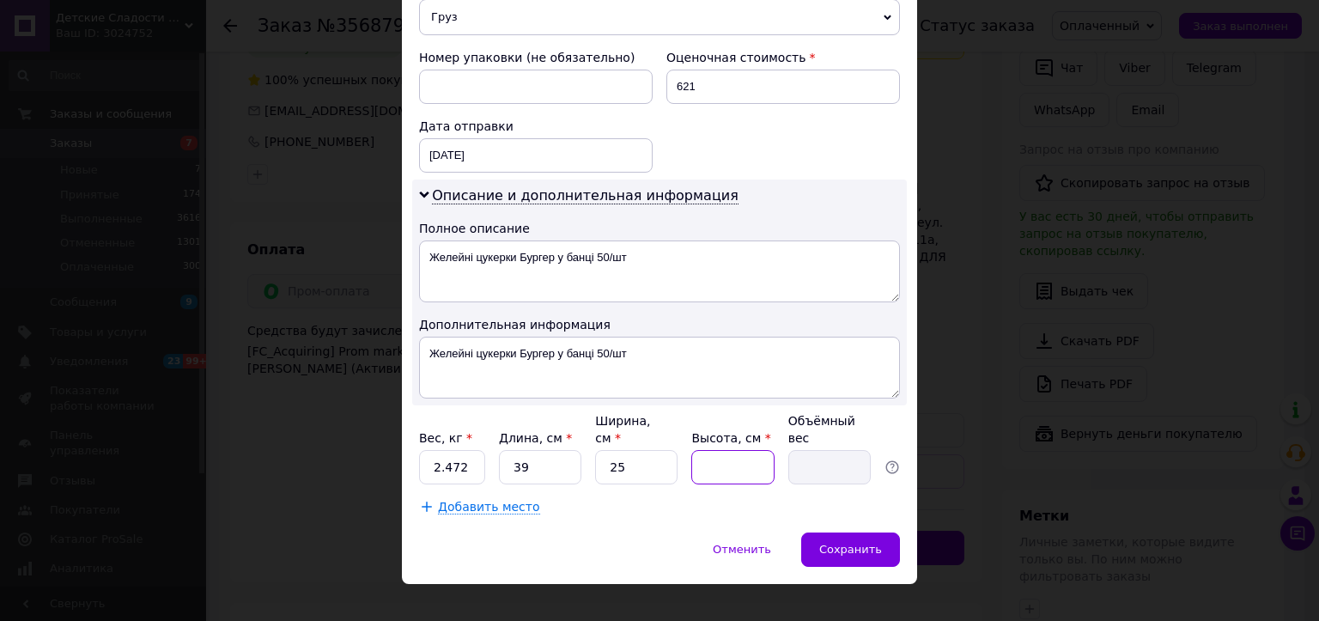
type input "1"
type input "0.24"
type input "15"
type input "3.66"
type input "15"
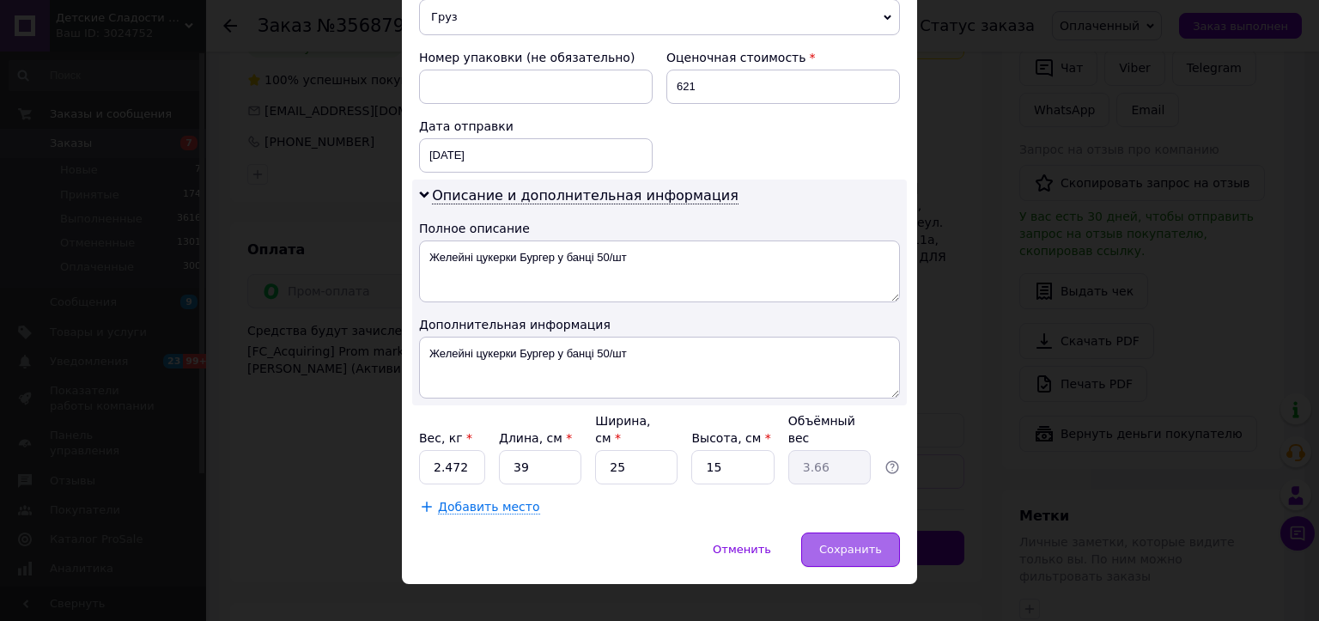
click at [850, 543] on span "Сохранить" at bounding box center [850, 549] width 63 height 13
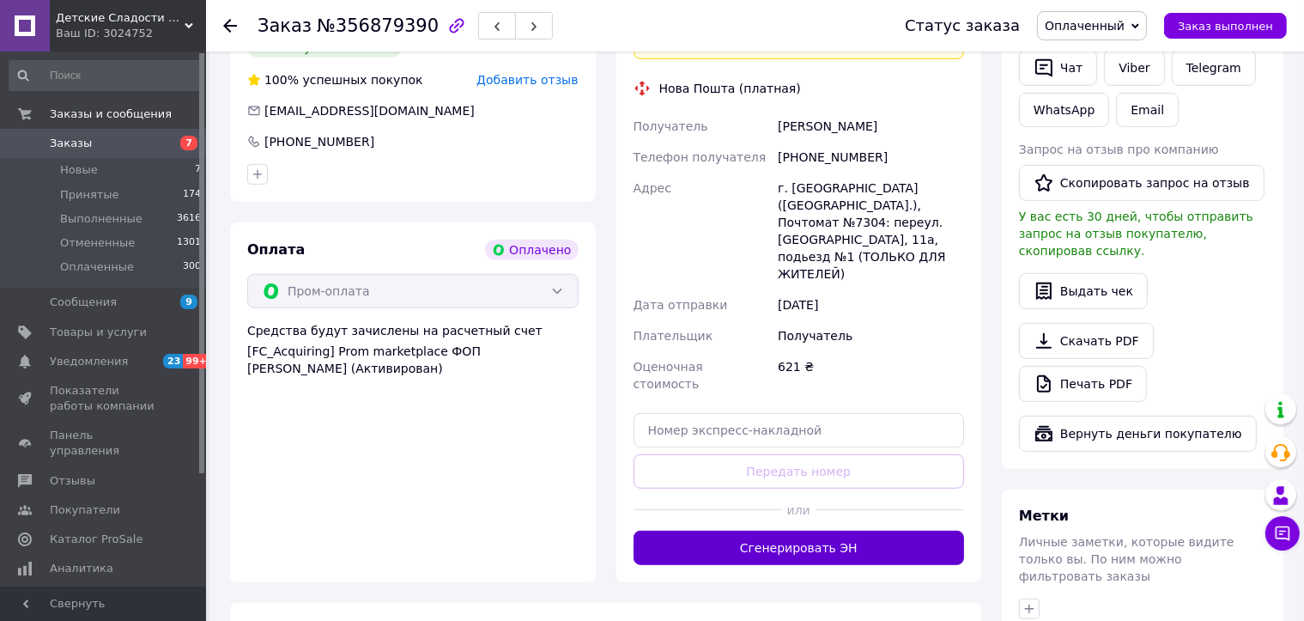
click at [698, 531] on button "Сгенерировать ЭН" at bounding box center [799, 548] width 331 height 34
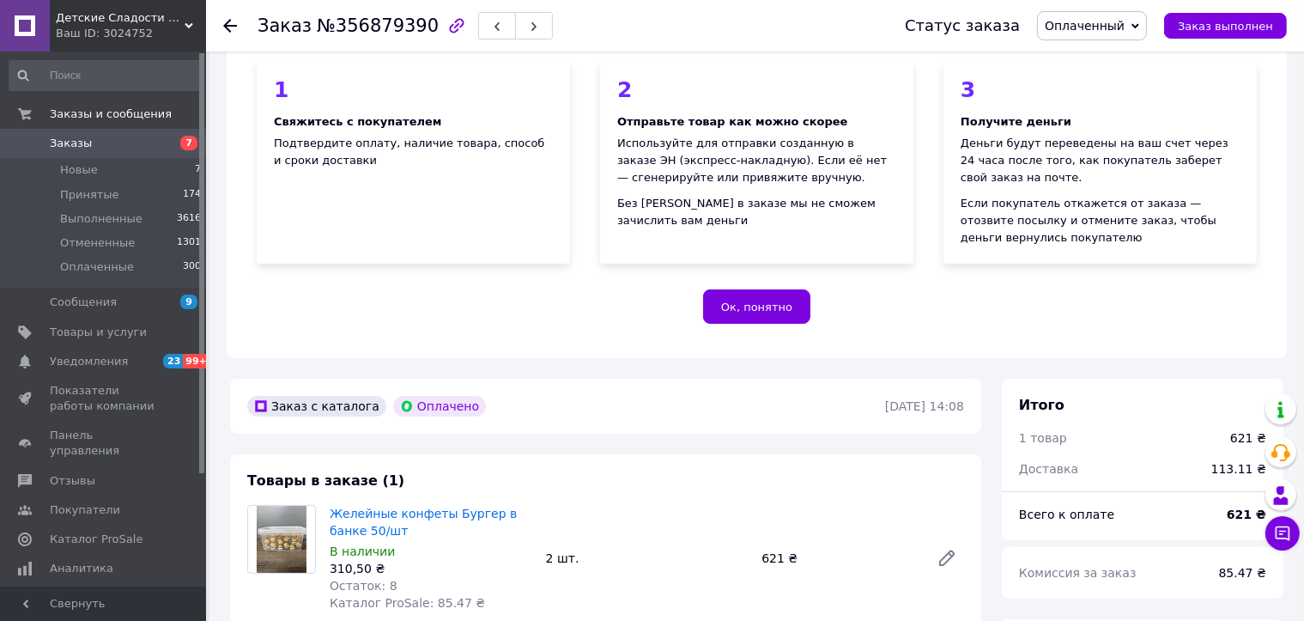
scroll to position [0, 0]
